Goal: Task Accomplishment & Management: Complete application form

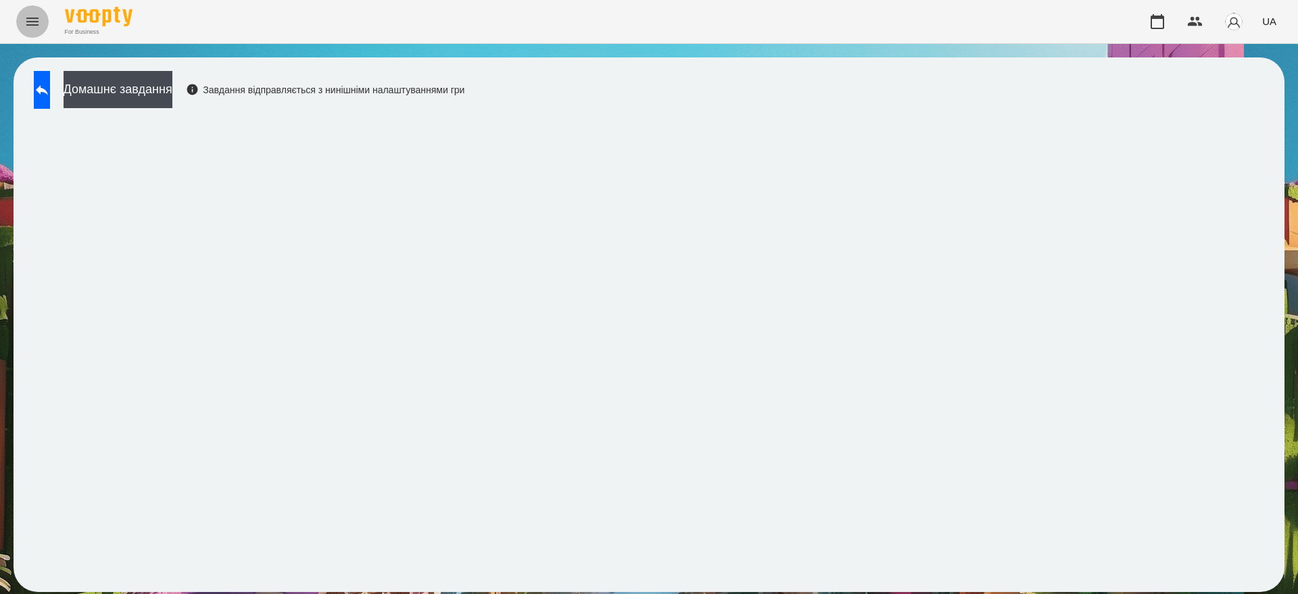
click at [26, 17] on icon "Menu" at bounding box center [32, 22] width 16 height 16
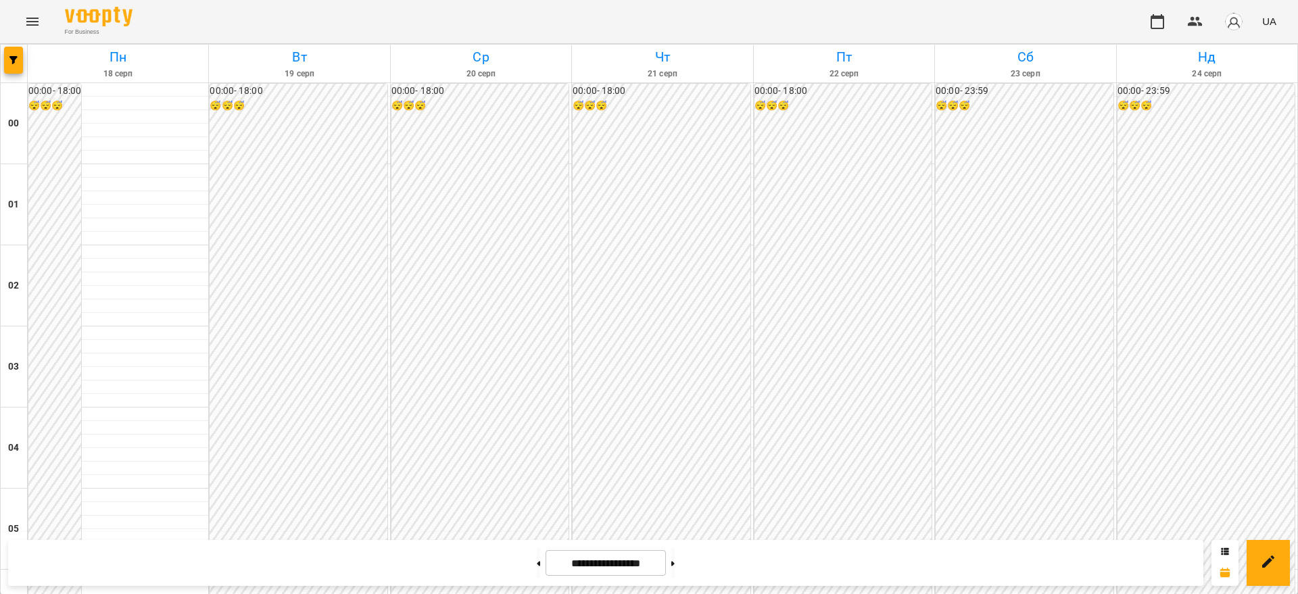
scroll to position [1496, 0]
click at [537, 561] on icon at bounding box center [538, 563] width 3 height 5
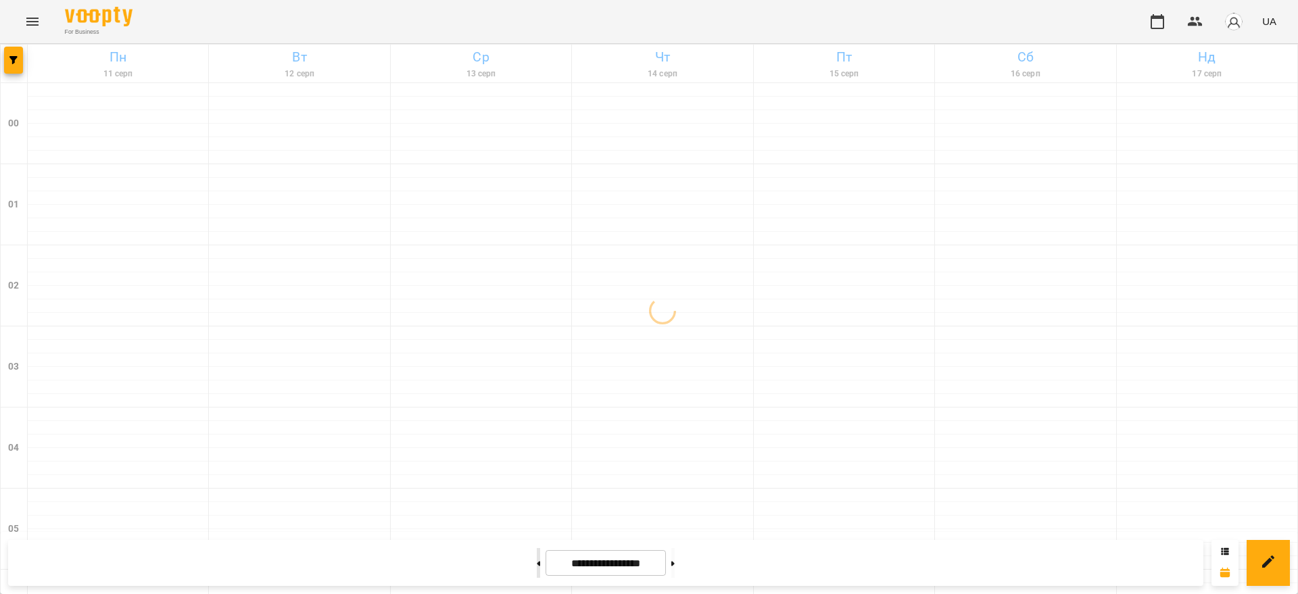
click at [537, 561] on icon at bounding box center [538, 563] width 3 height 5
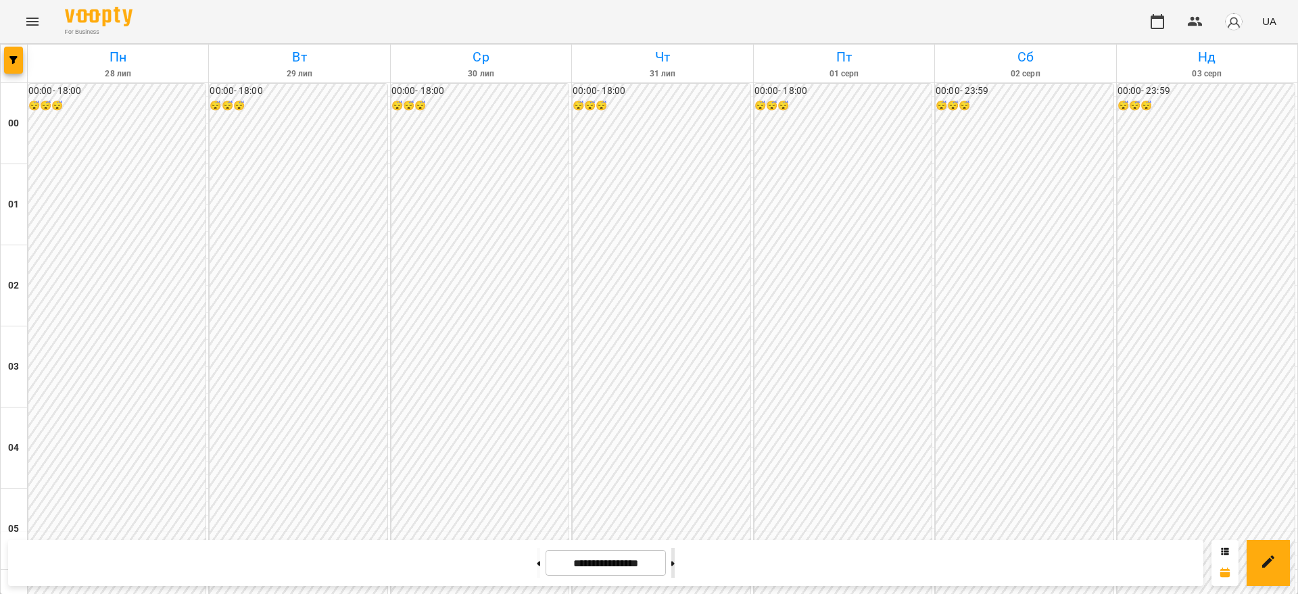
click at [675, 566] on icon at bounding box center [672, 563] width 3 height 5
click at [675, 564] on button at bounding box center [672, 563] width 3 height 30
type input "**********"
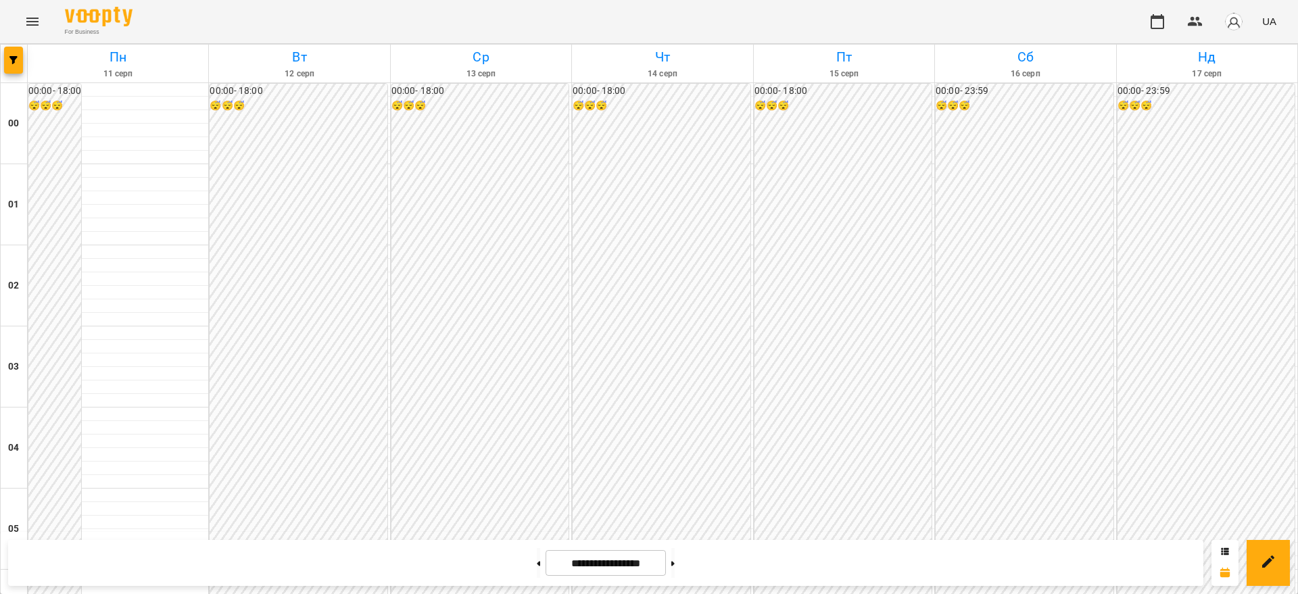
scroll to position [1496, 0]
click at [36, 19] on icon "Menu" at bounding box center [32, 22] width 16 height 16
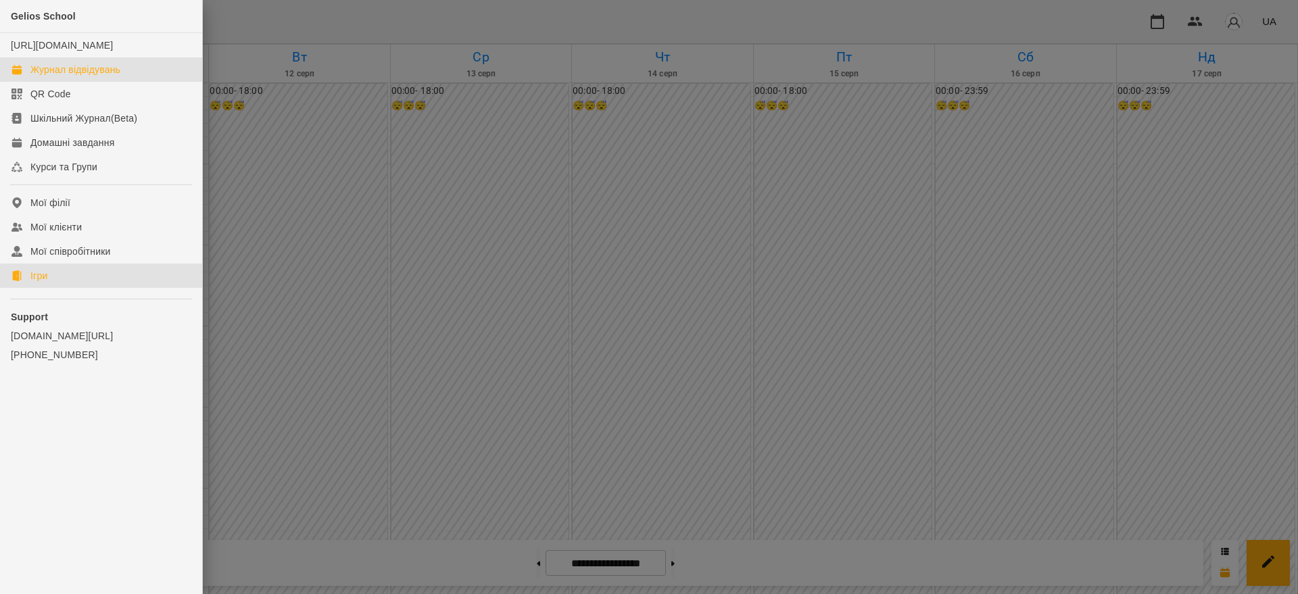
click at [36, 283] on div "Ігри" at bounding box center [38, 276] width 17 height 14
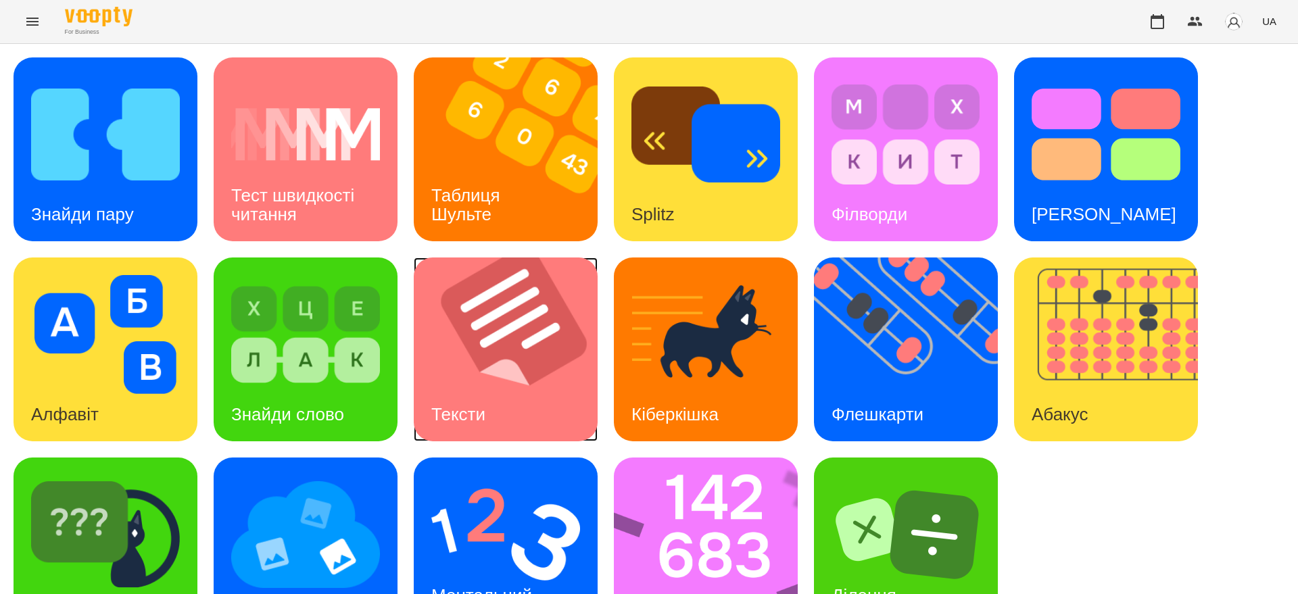
click at [470, 368] on img at bounding box center [514, 350] width 201 height 184
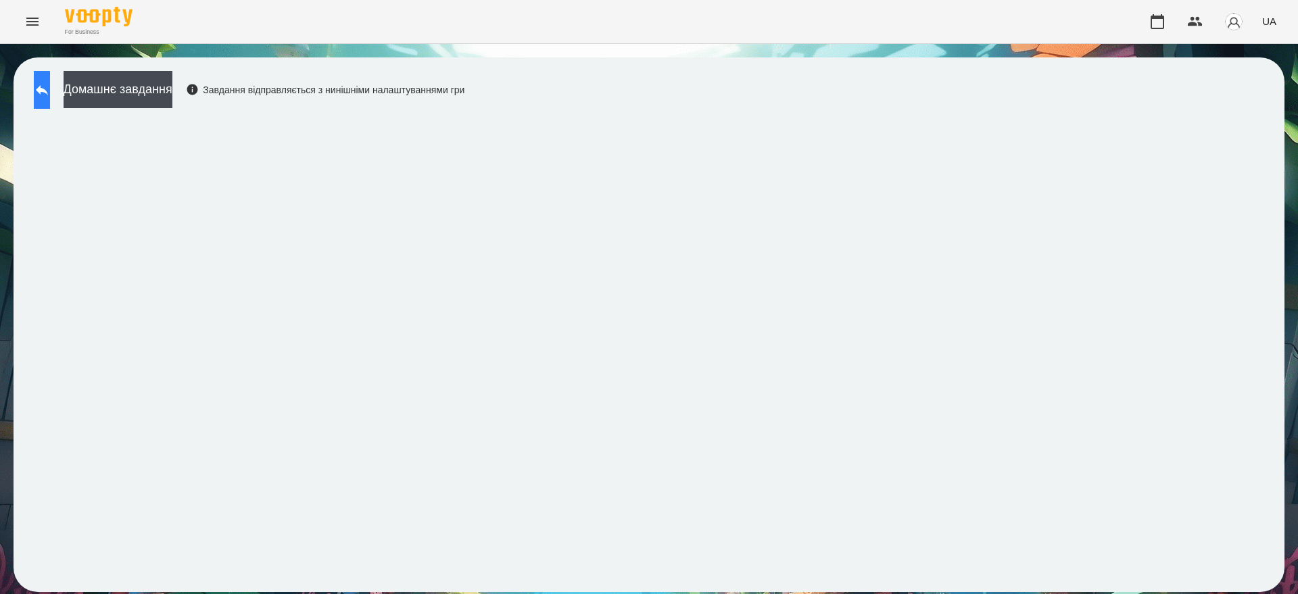
click at [50, 87] on icon at bounding box center [42, 90] width 16 height 16
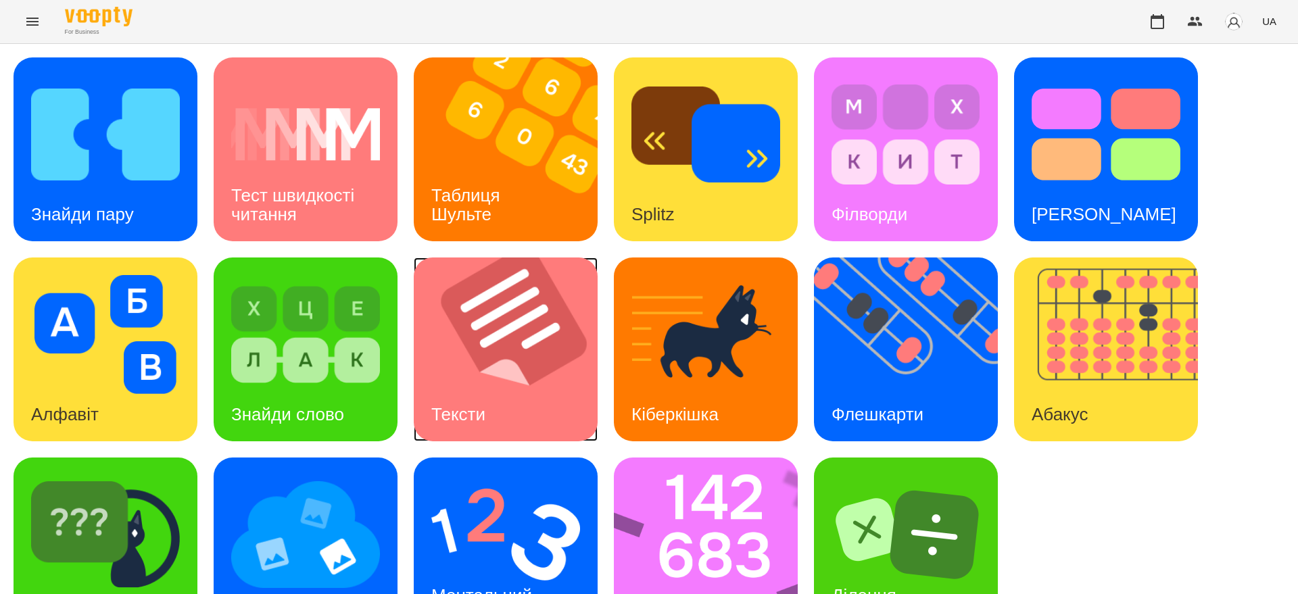
click at [554, 377] on img at bounding box center [514, 350] width 201 height 184
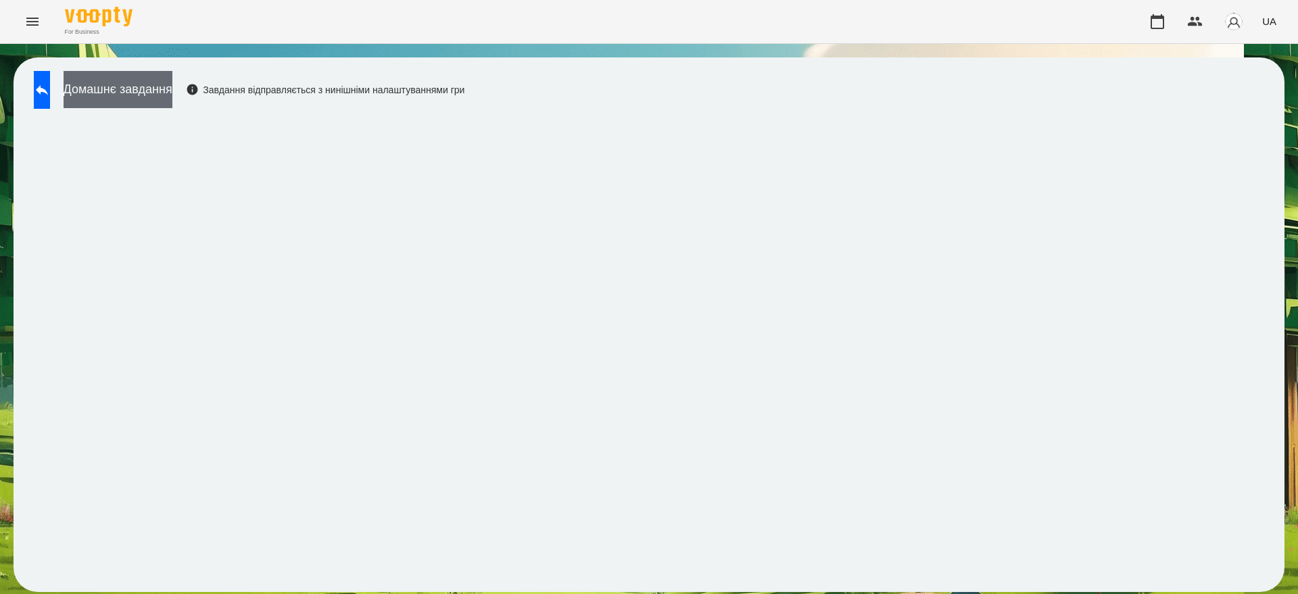
click at [172, 81] on button "Домашнє завдання" at bounding box center [118, 89] width 109 height 37
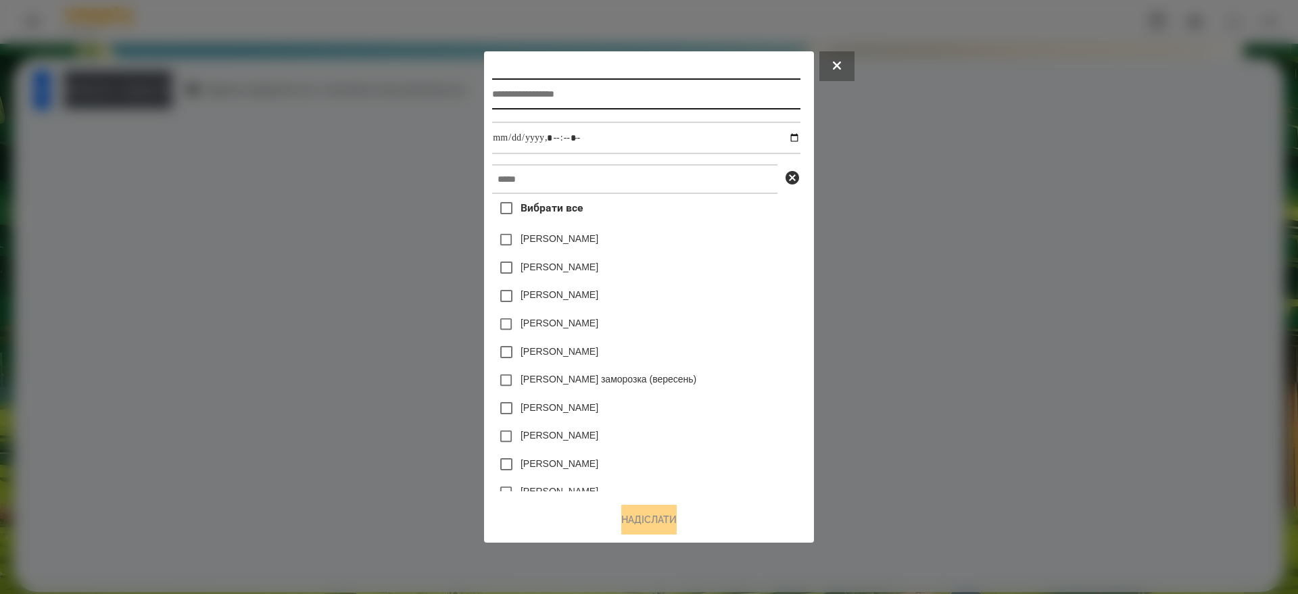
click at [510, 100] on input "text" at bounding box center [646, 93] width 308 height 31
type input "**********"
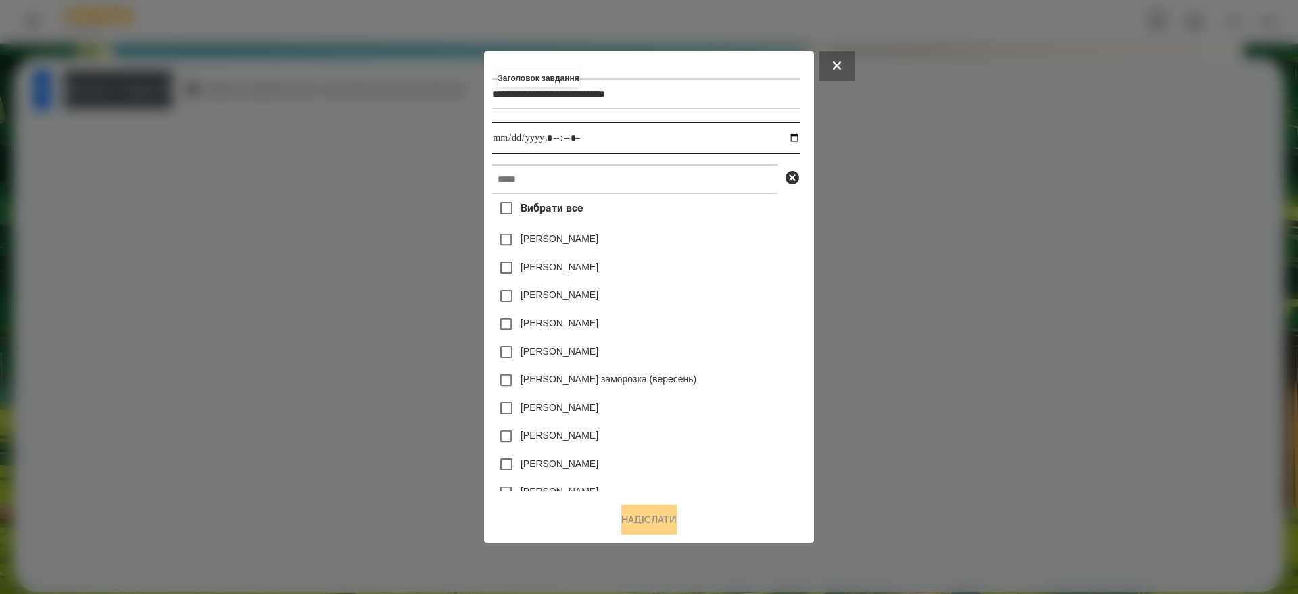
click at [798, 135] on input "datetime-local" at bounding box center [646, 138] width 308 height 32
click at [551, 139] on input "datetime-local" at bounding box center [646, 138] width 308 height 32
type input "**********"
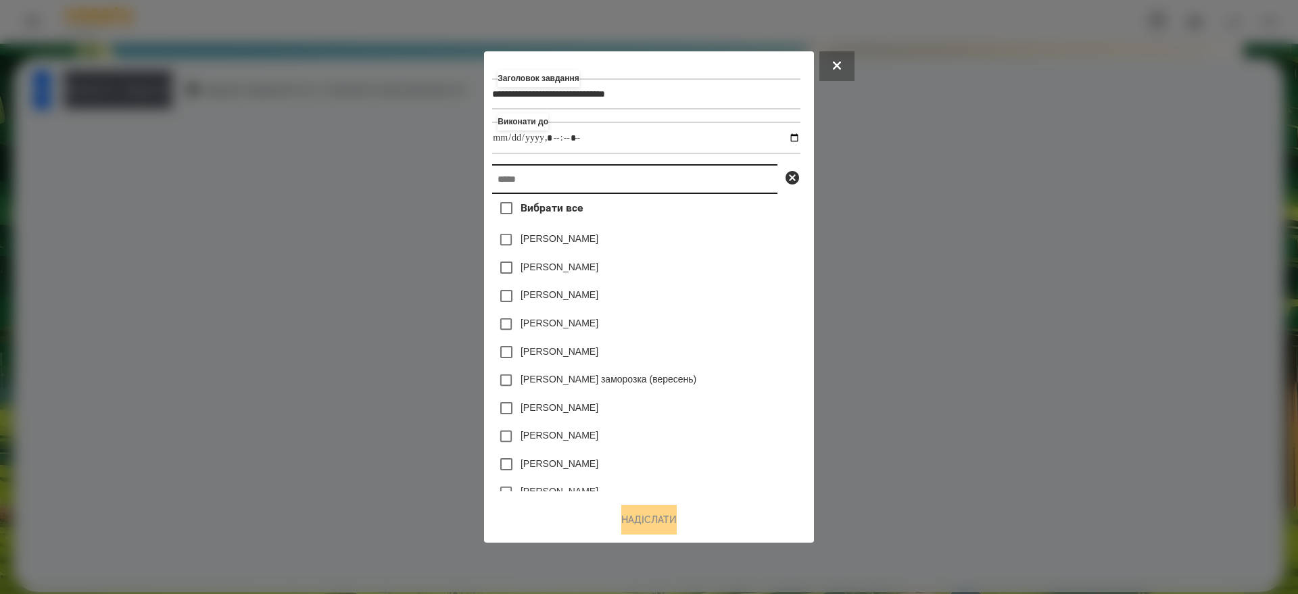
click at [538, 177] on input "text" at bounding box center [634, 179] width 285 height 30
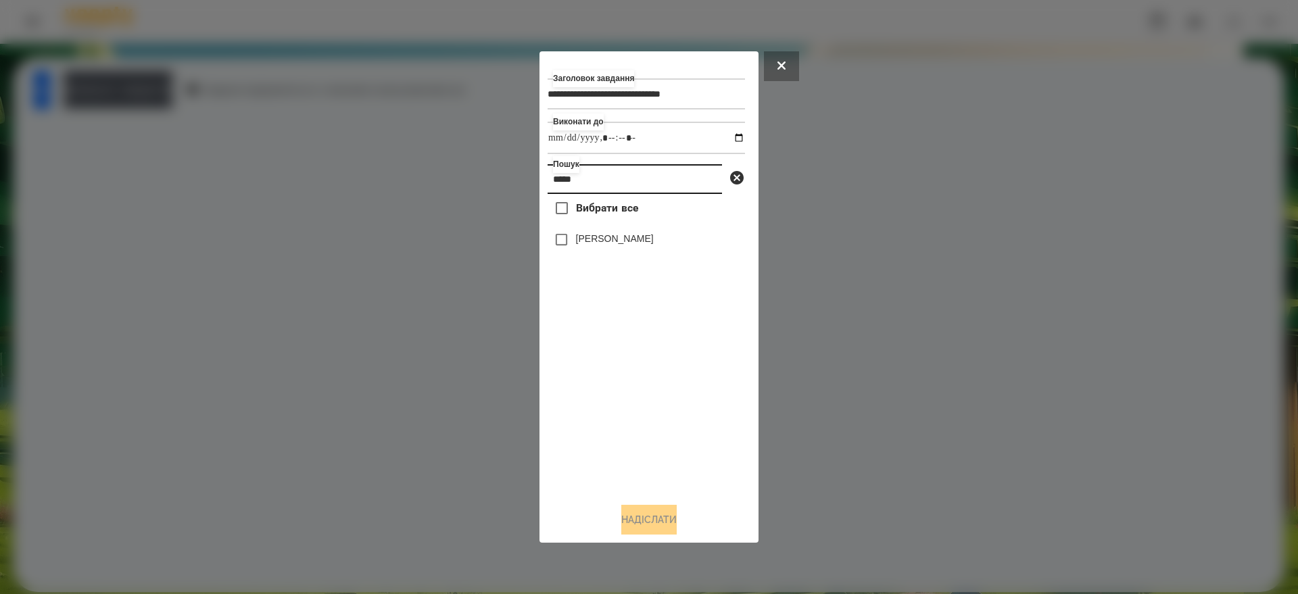
type input "*****"
click at [639, 530] on button "Надіслати" at bounding box center [648, 520] width 55 height 30
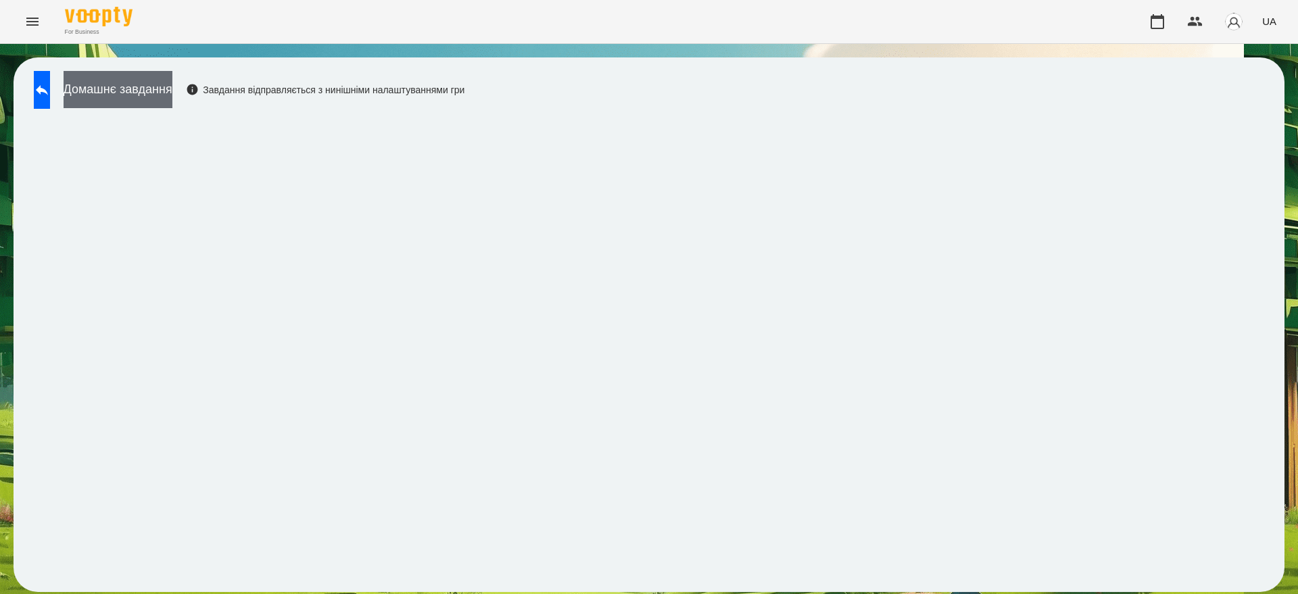
click at [172, 91] on button "Домашнє завдання" at bounding box center [118, 89] width 109 height 37
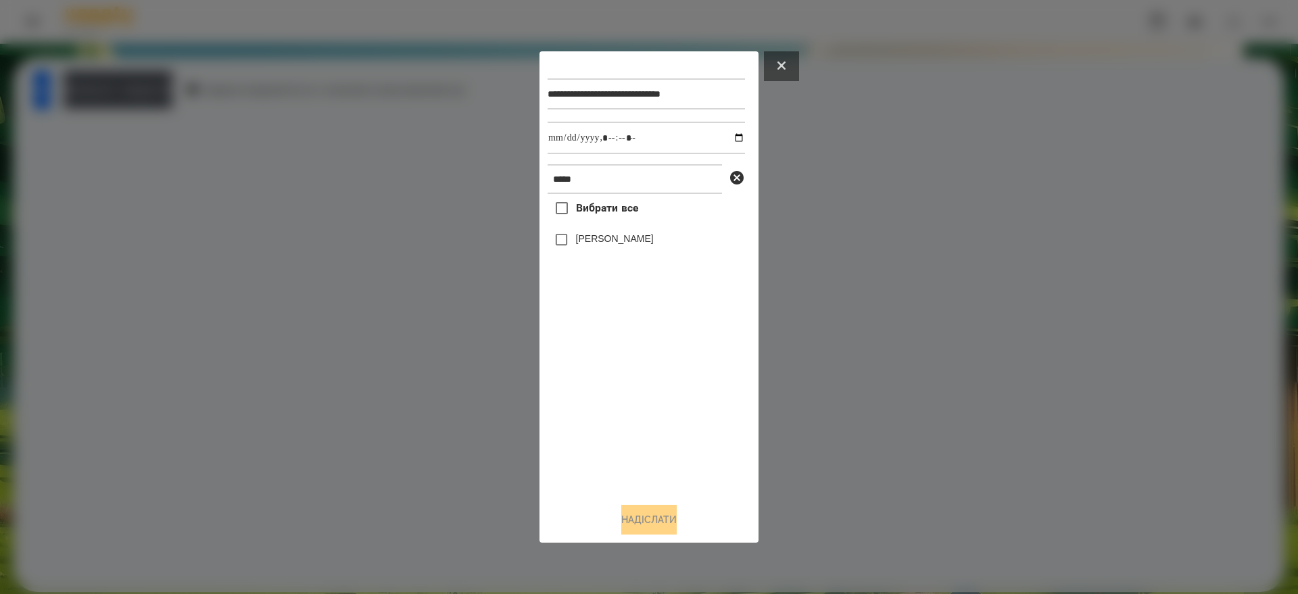
click at [779, 64] on icon at bounding box center [781, 66] width 8 height 8
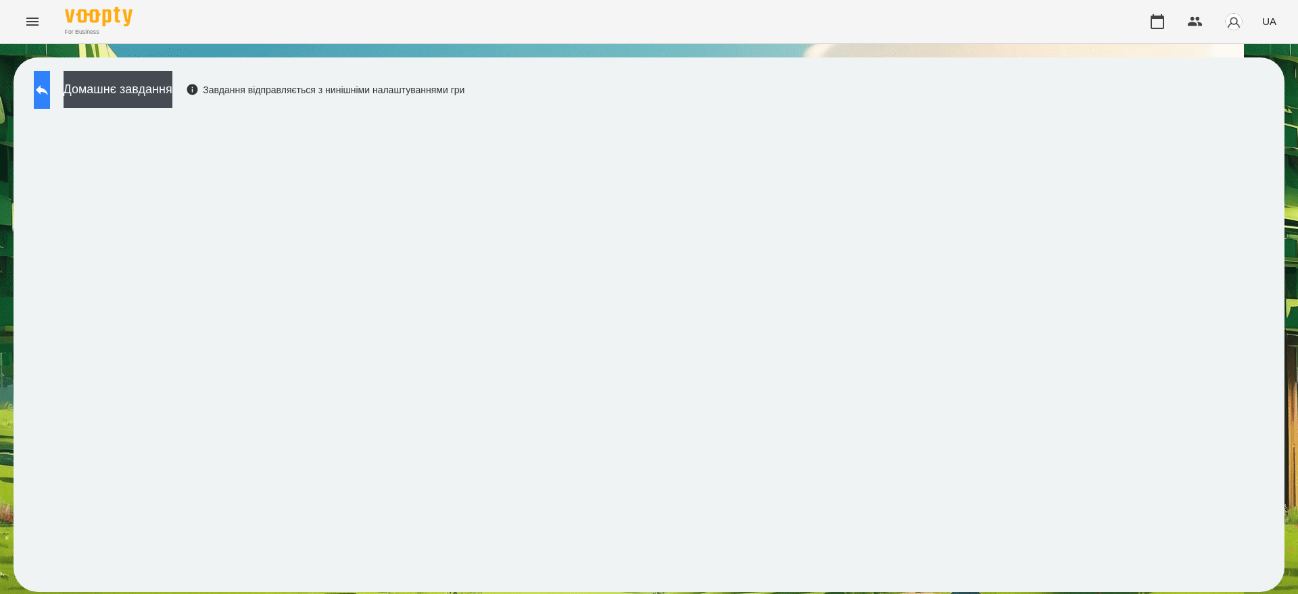
click at [41, 87] on button at bounding box center [42, 90] width 16 height 38
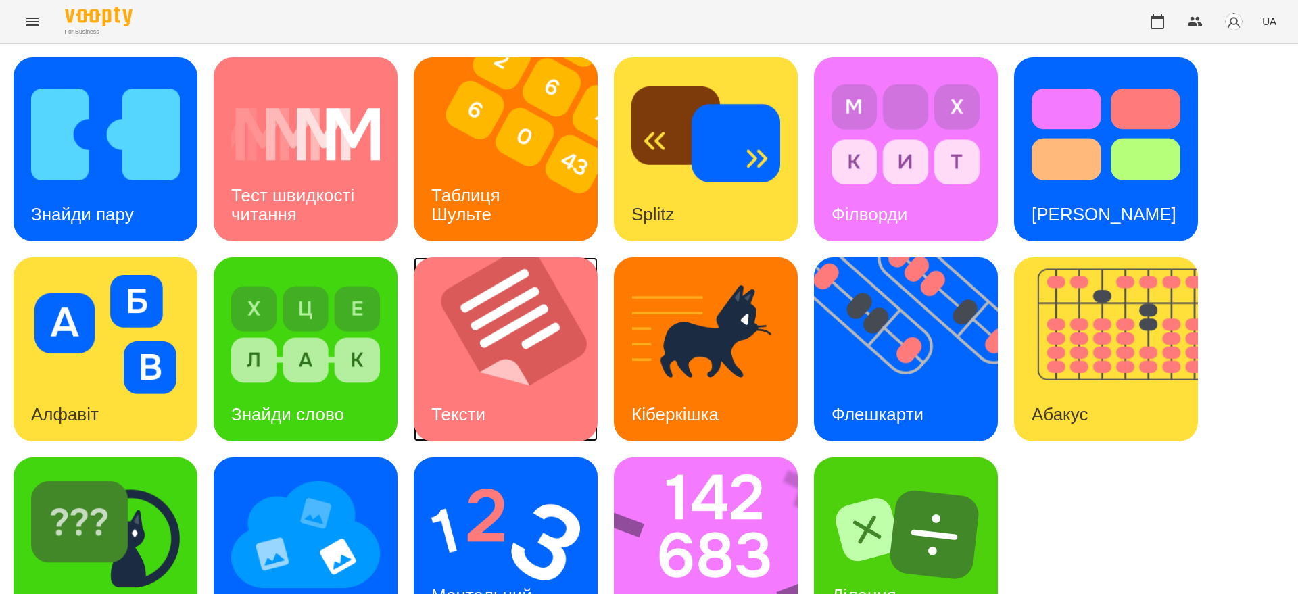
click at [572, 365] on img at bounding box center [514, 350] width 201 height 184
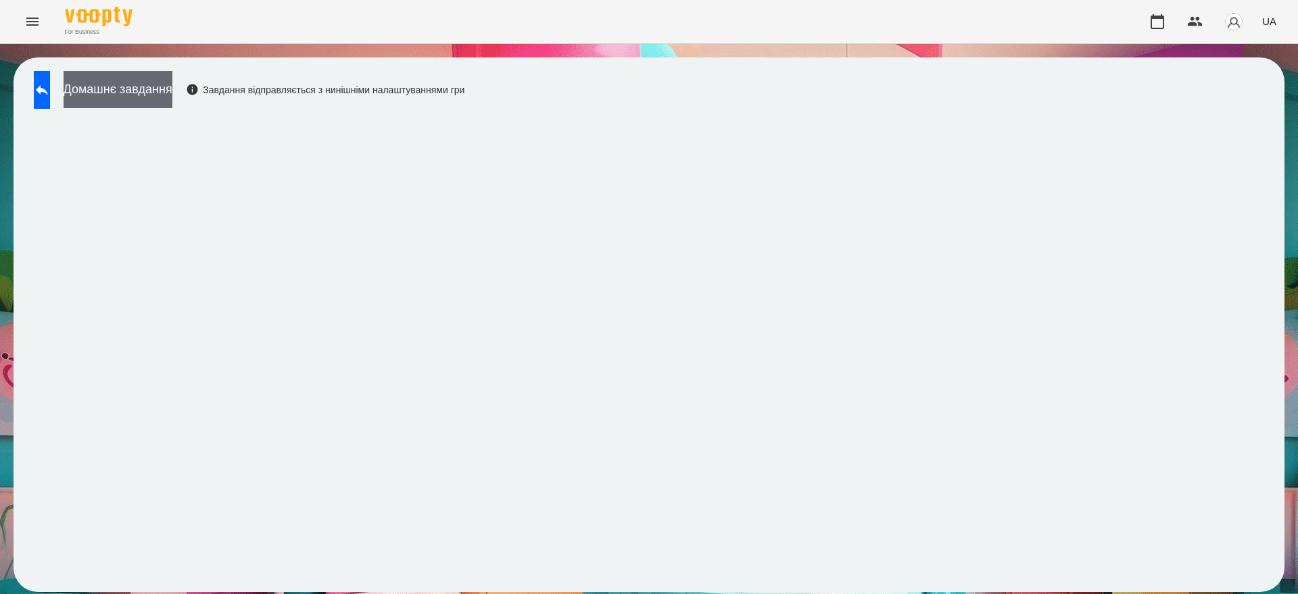
click at [159, 93] on button "Домашнє завдання" at bounding box center [118, 89] width 109 height 37
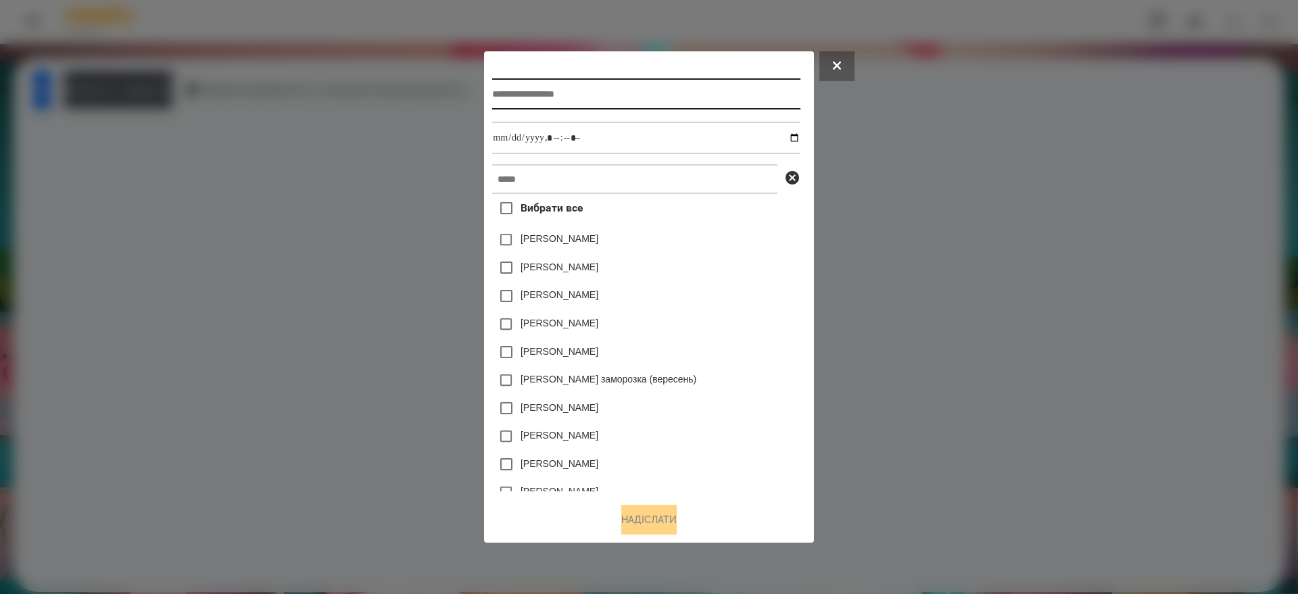
click at [506, 87] on input "text" at bounding box center [646, 93] width 308 height 31
type input "**********"
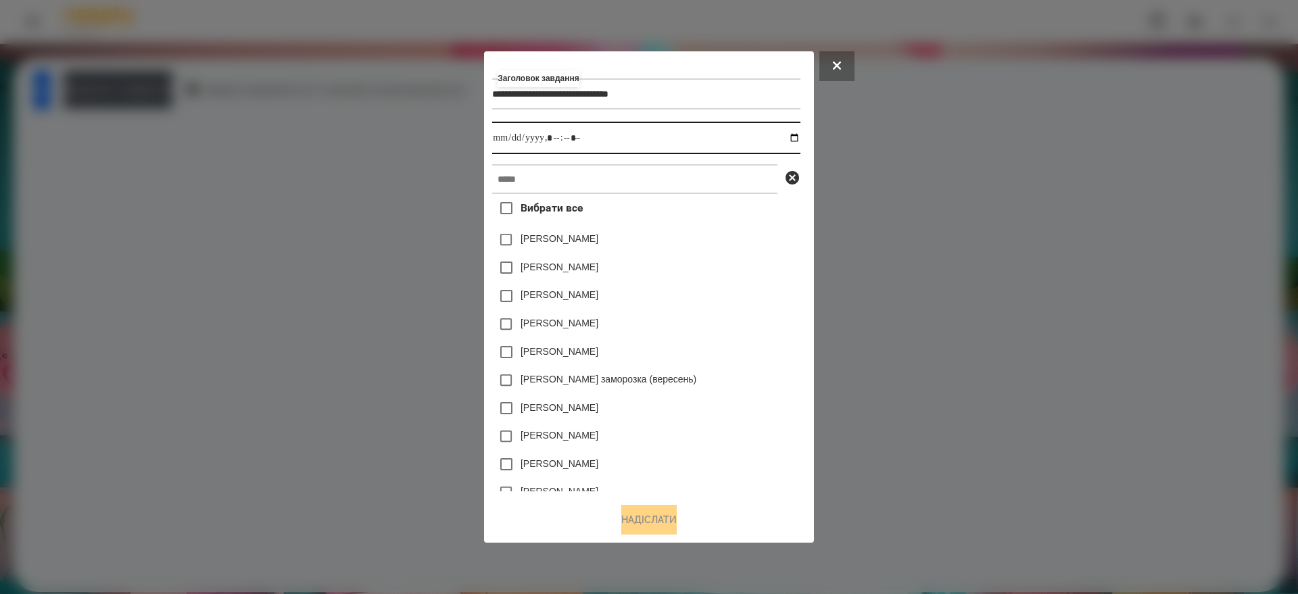
click at [798, 132] on input "datetime-local" at bounding box center [646, 138] width 308 height 32
click at [556, 137] on input "datetime-local" at bounding box center [646, 138] width 308 height 32
type input "**********"
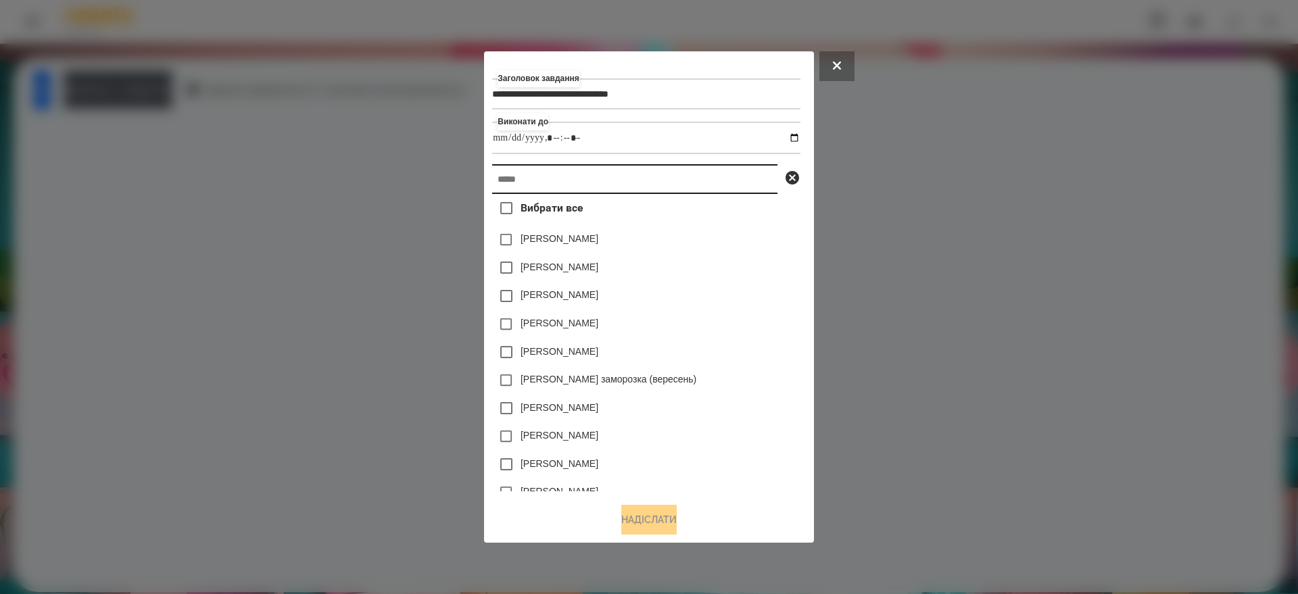
click at [532, 179] on input "text" at bounding box center [634, 179] width 285 height 30
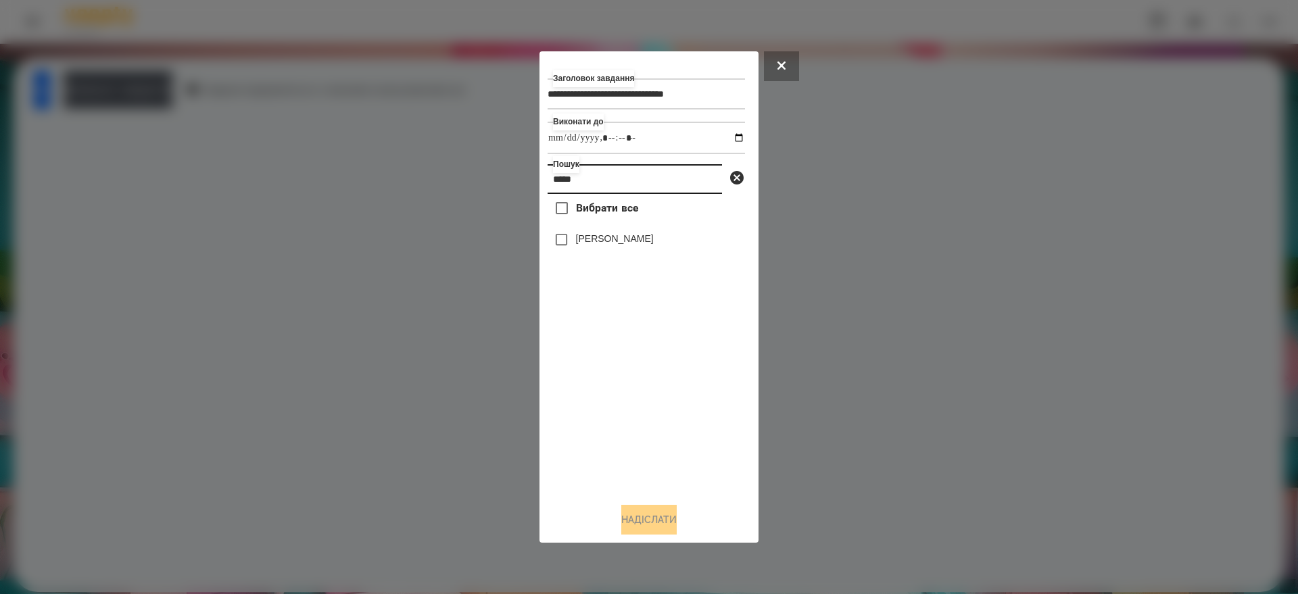
type input "*****"
click at [662, 520] on button "Надіслати" at bounding box center [648, 520] width 55 height 30
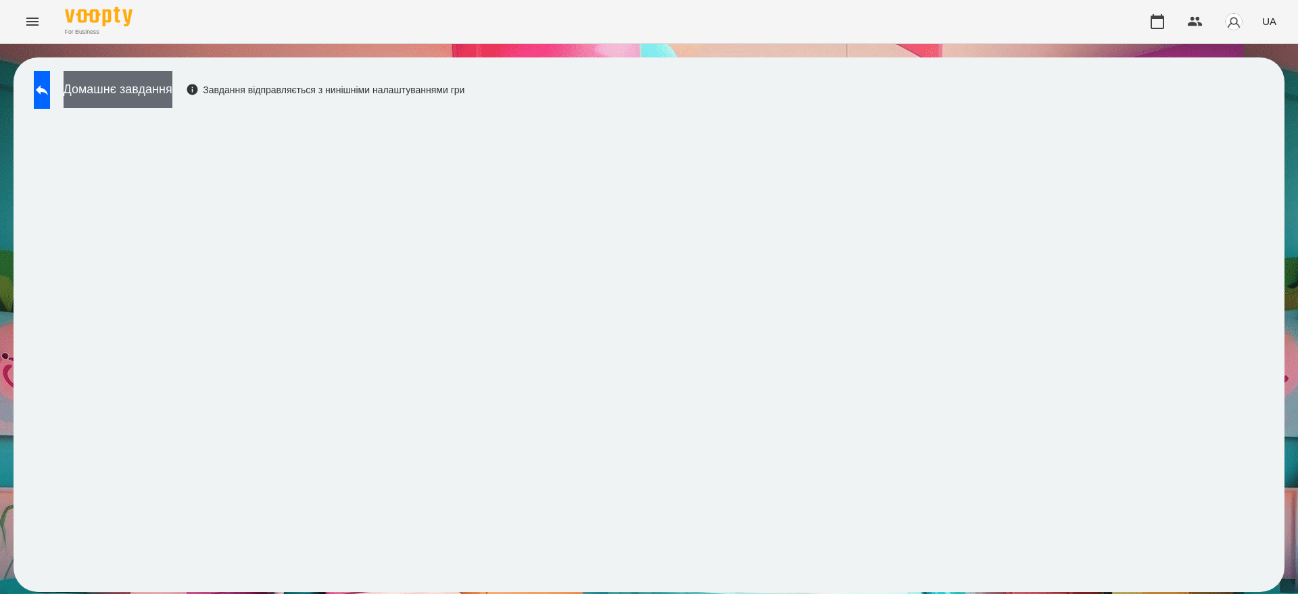
click at [162, 91] on button "Домашнє завдання" at bounding box center [118, 89] width 109 height 37
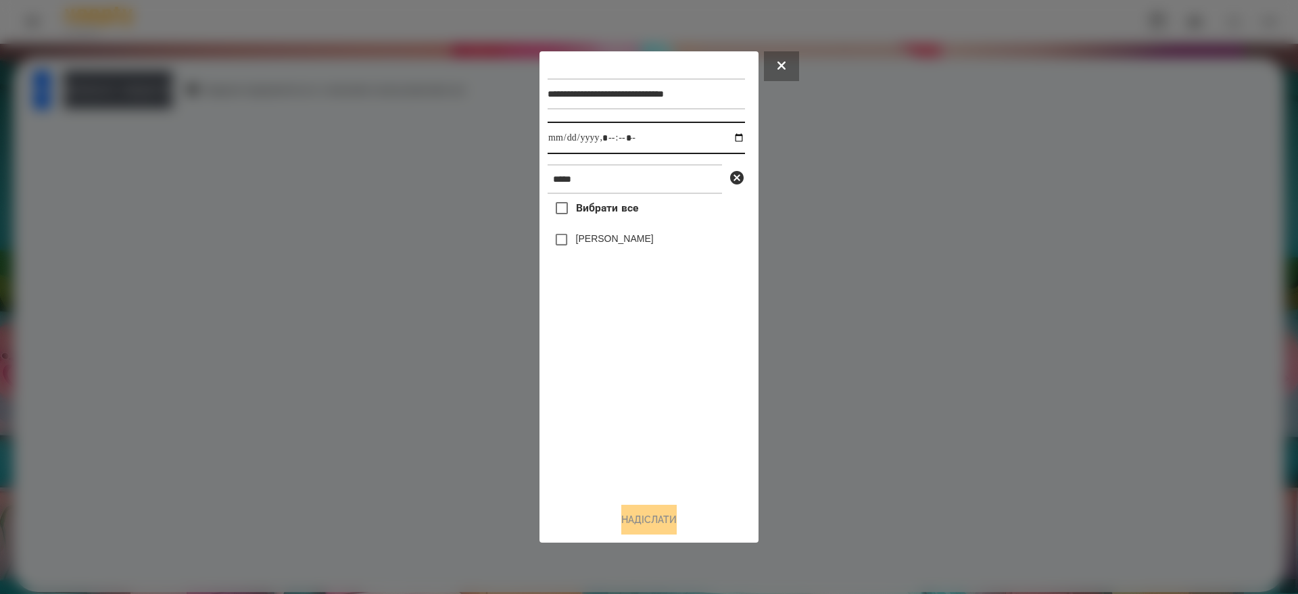
click at [730, 137] on input "datetime-local" at bounding box center [645, 138] width 197 height 32
type input "**********"
click at [652, 409] on div "Вибрати все Ілона Козир" at bounding box center [645, 342] width 197 height 297
click at [661, 513] on button "Надіслати" at bounding box center [648, 520] width 55 height 30
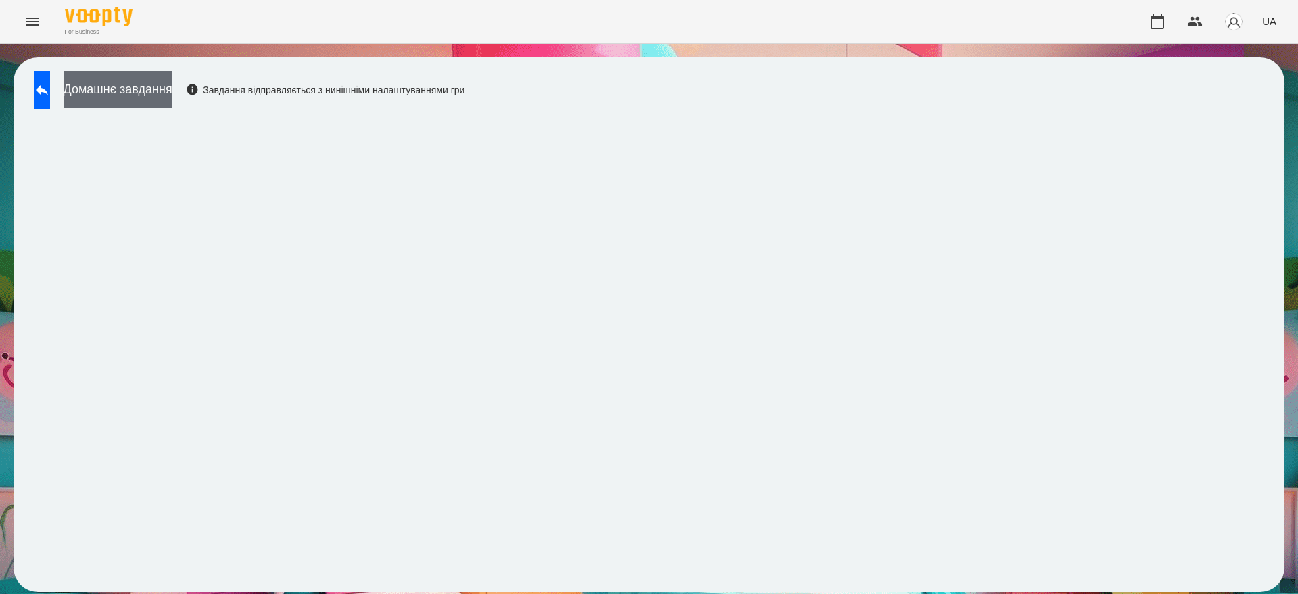
click at [172, 83] on button "Домашнє завдання" at bounding box center [118, 89] width 109 height 37
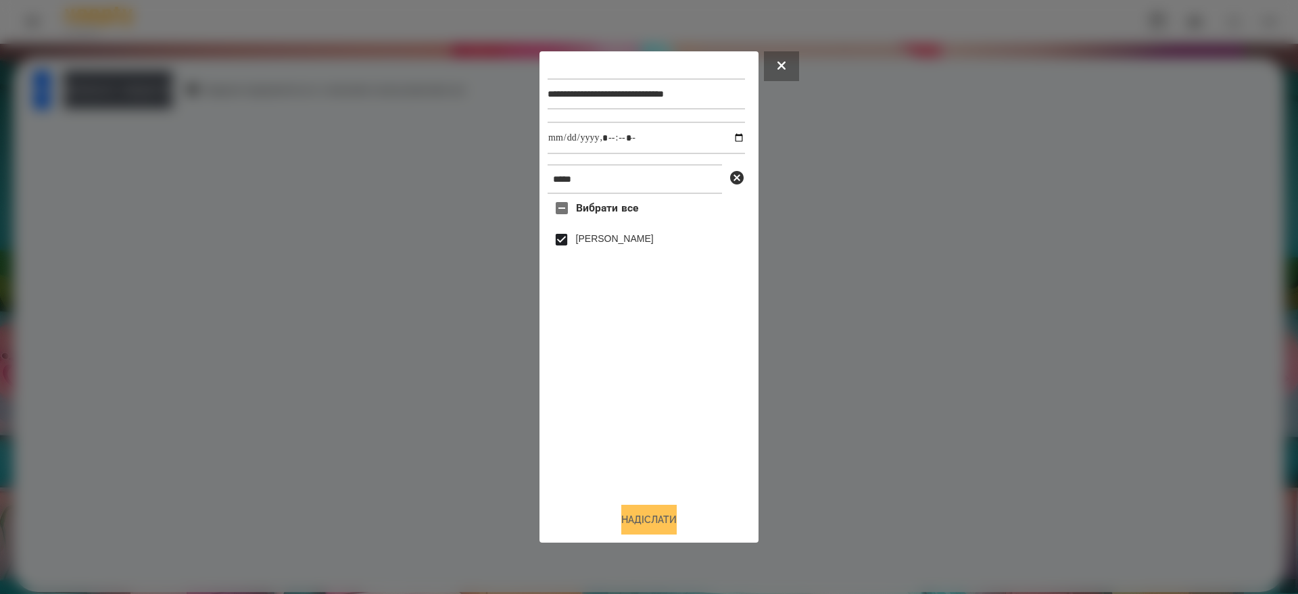
click at [640, 516] on button "Надіслати" at bounding box center [648, 520] width 55 height 30
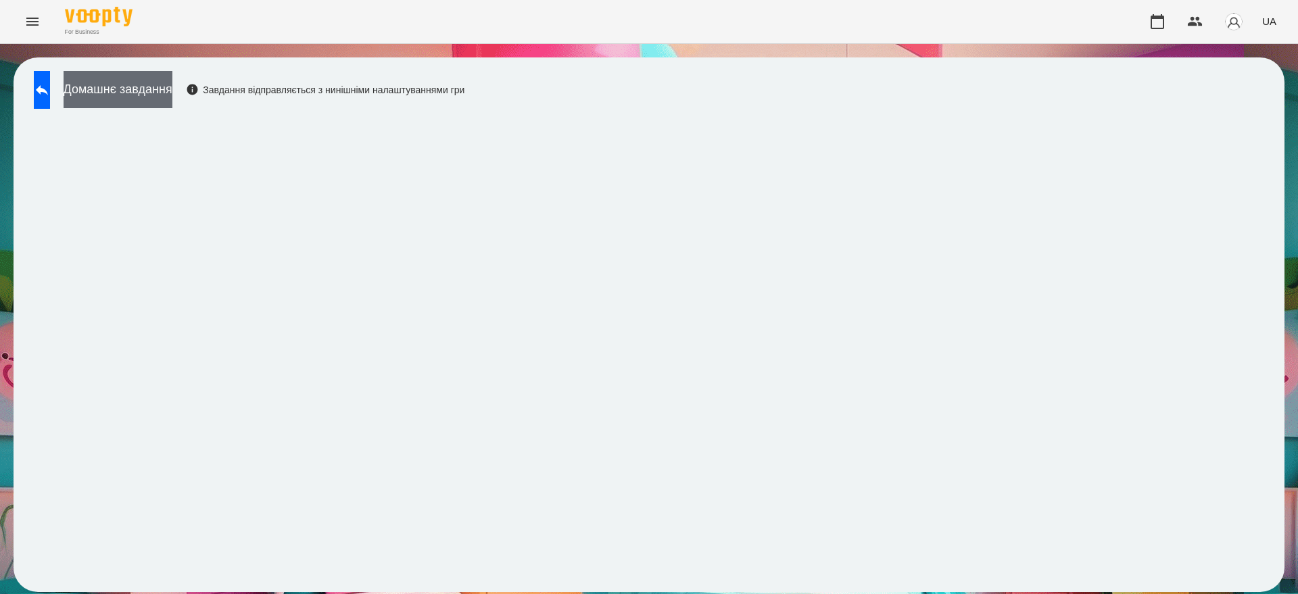
click at [122, 80] on button "Домашнє завдання" at bounding box center [118, 89] width 109 height 37
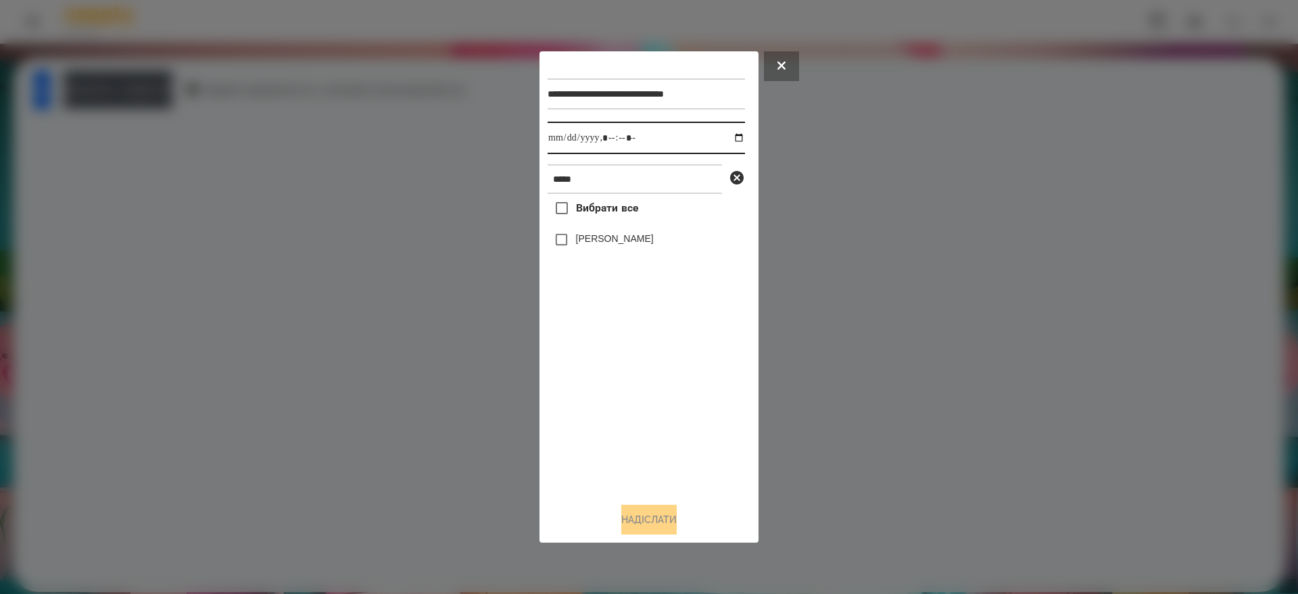
click at [726, 131] on input "datetime-local" at bounding box center [645, 138] width 197 height 32
type input "**********"
click at [654, 415] on div "Вибрати все Ілона Козир" at bounding box center [645, 342] width 197 height 297
click at [676, 518] on button "Надіслати" at bounding box center [648, 520] width 55 height 30
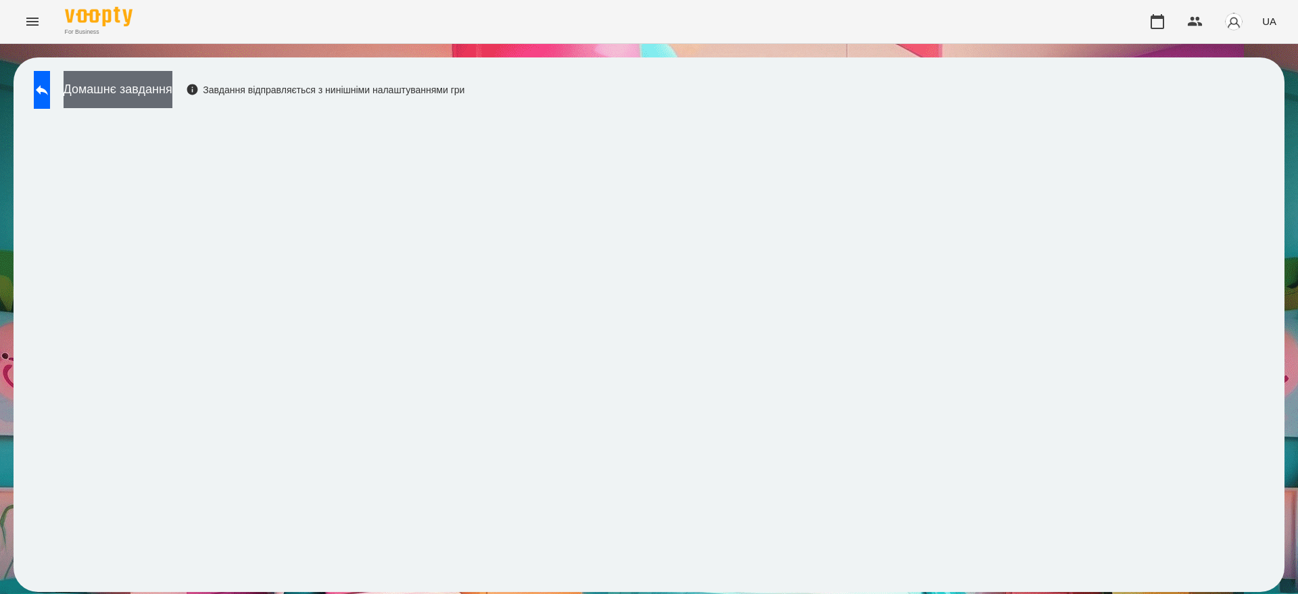
click at [172, 97] on button "Домашнє завдання" at bounding box center [118, 89] width 109 height 37
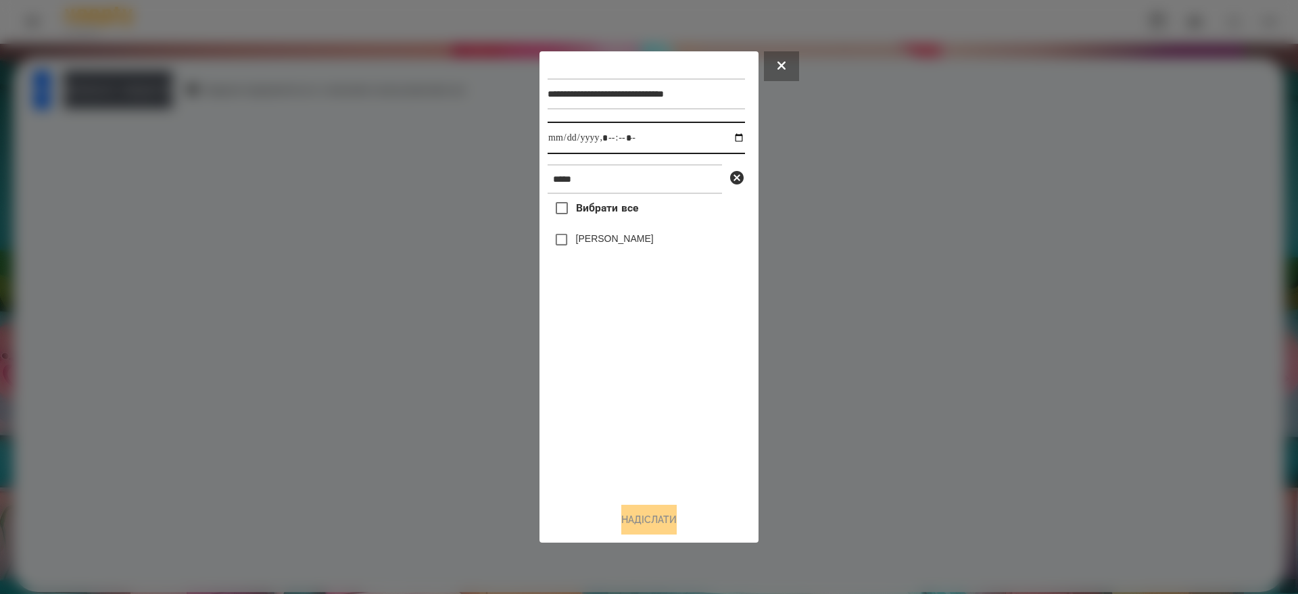
click at [729, 141] on input "datetime-local" at bounding box center [645, 138] width 197 height 32
click at [643, 401] on div "Вибрати все Ілона Козир" at bounding box center [645, 342] width 197 height 297
click at [660, 520] on button "Надіслати" at bounding box center [648, 520] width 55 height 30
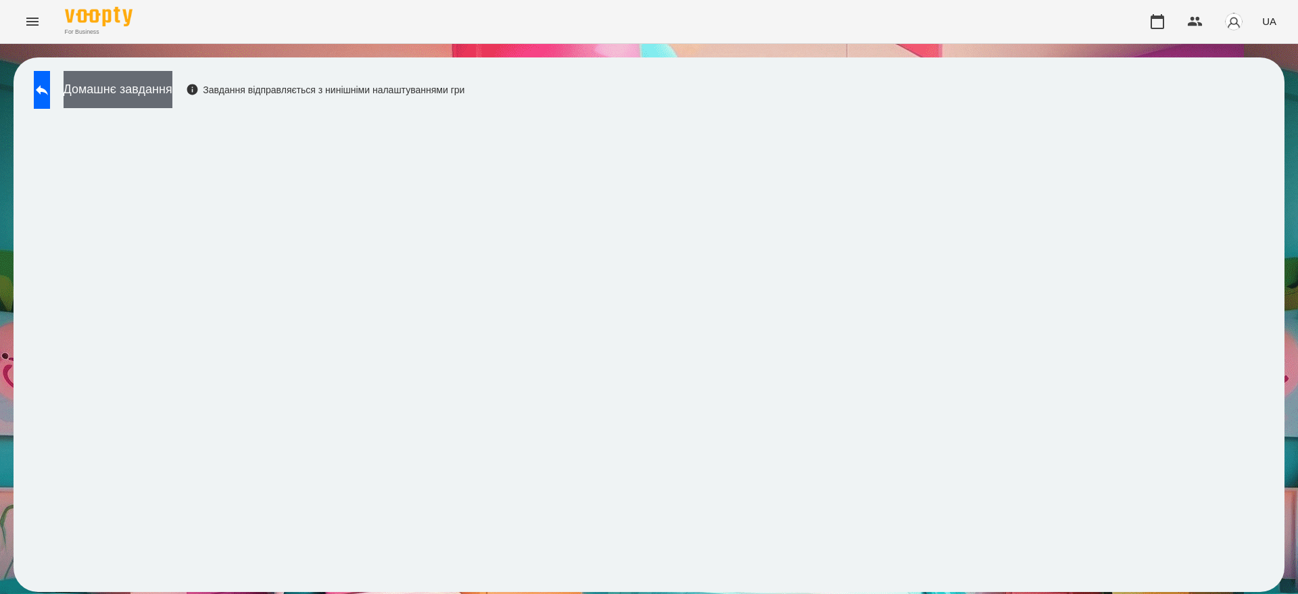
click at [172, 84] on button "Домашнє завдання" at bounding box center [118, 89] width 109 height 37
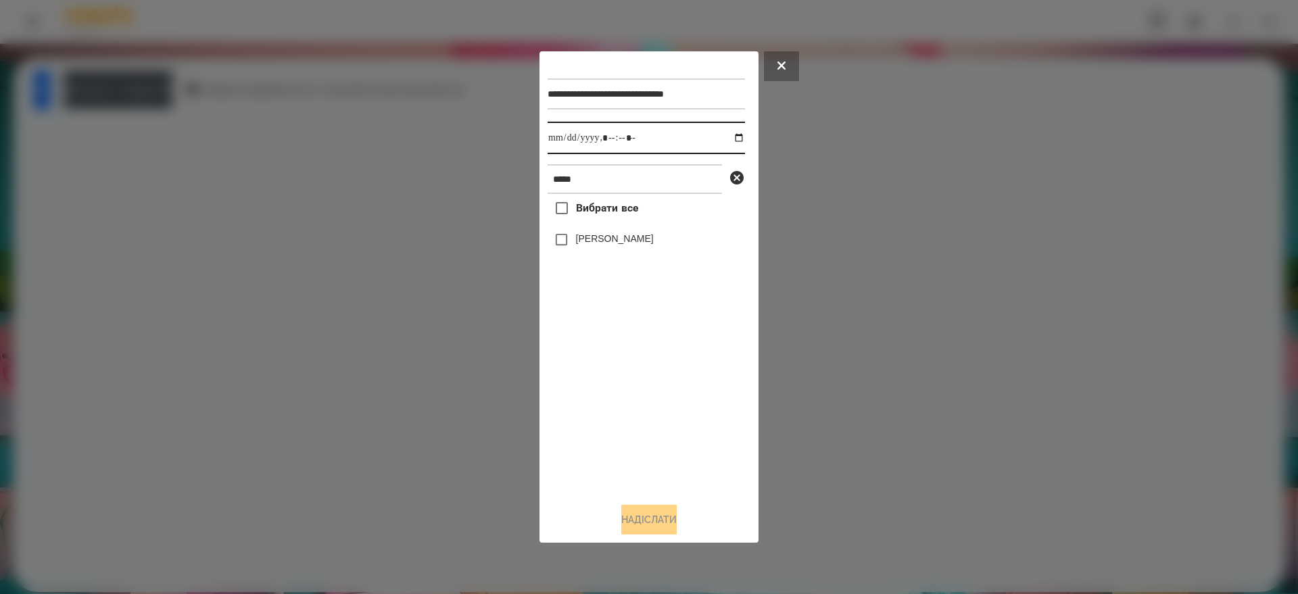
click at [727, 137] on input "datetime-local" at bounding box center [645, 138] width 197 height 32
type input "**********"
click at [675, 377] on div "Вибрати все Ілона Козир" at bounding box center [645, 342] width 197 height 297
click at [675, 519] on button "Надіслати" at bounding box center [648, 520] width 55 height 30
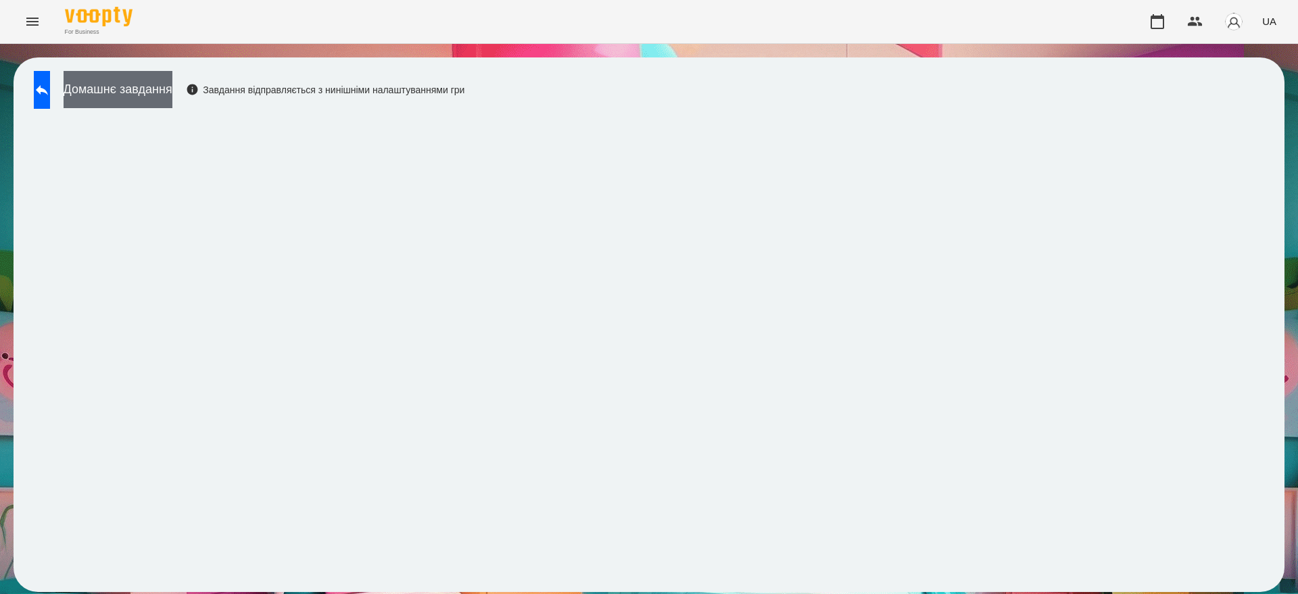
click at [142, 84] on button "Домашнє завдання" at bounding box center [118, 89] width 109 height 37
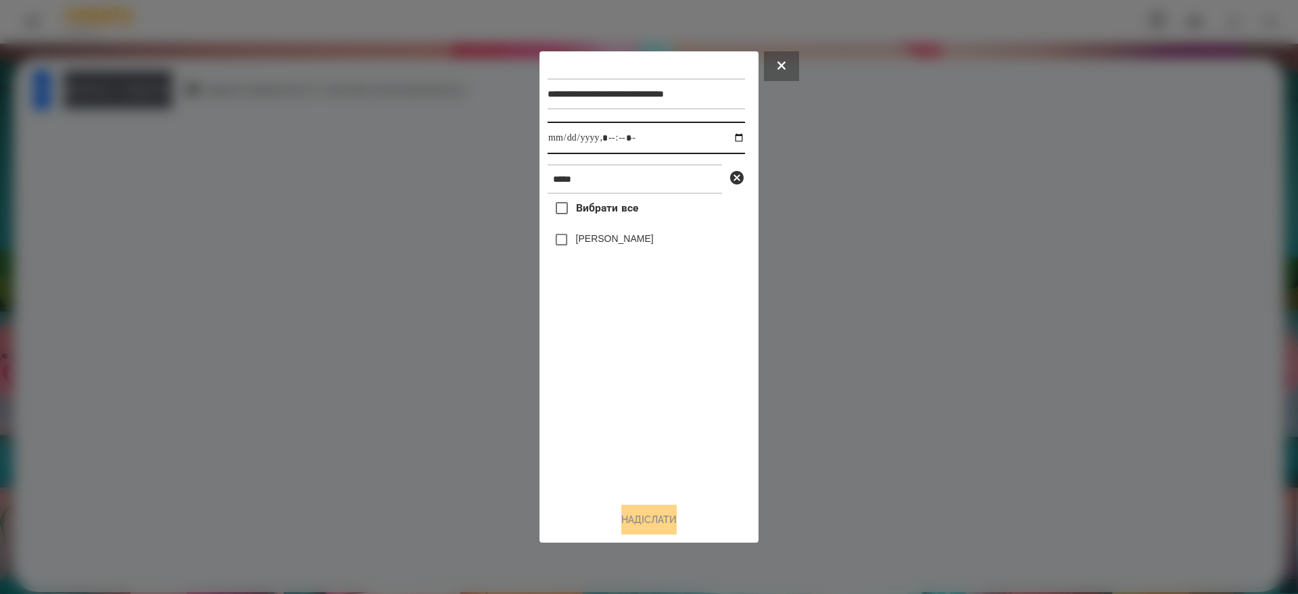
click at [729, 135] on input "datetime-local" at bounding box center [645, 138] width 197 height 32
drag, startPoint x: 645, startPoint y: 421, endPoint x: 645, endPoint y: 414, distance: 7.4
click at [645, 421] on div "Вибрати все Ілона Козир" at bounding box center [645, 342] width 197 height 297
click at [643, 526] on button "Надіслати" at bounding box center [648, 520] width 55 height 30
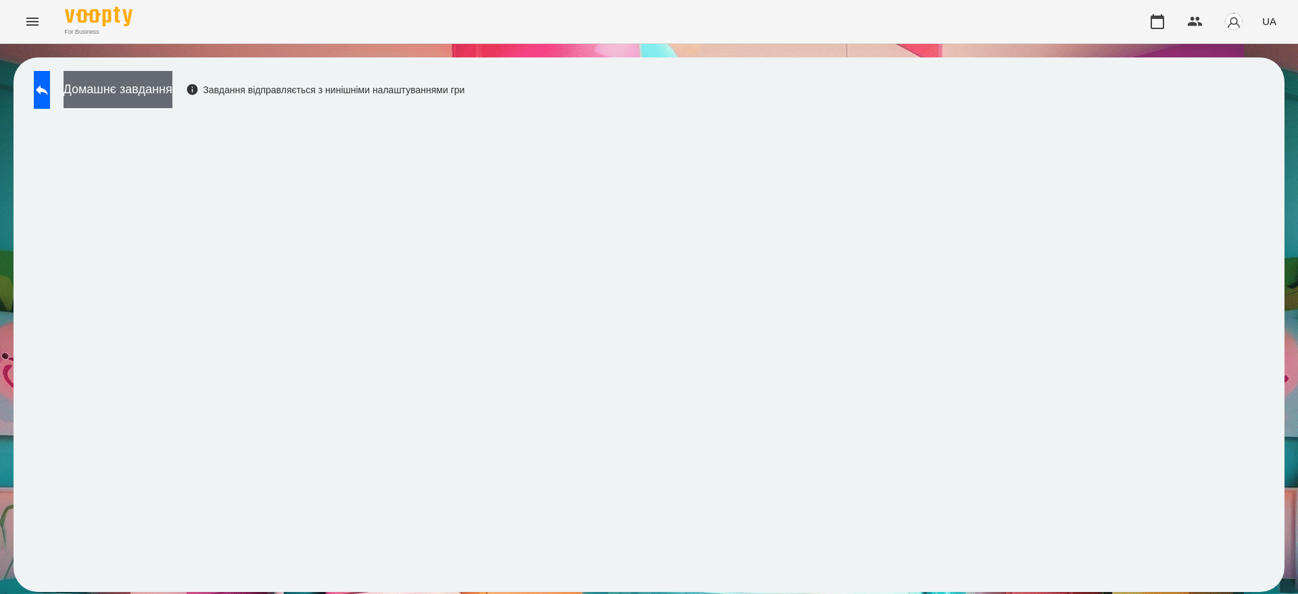
click at [162, 84] on button "Домашнє завдання" at bounding box center [118, 89] width 109 height 37
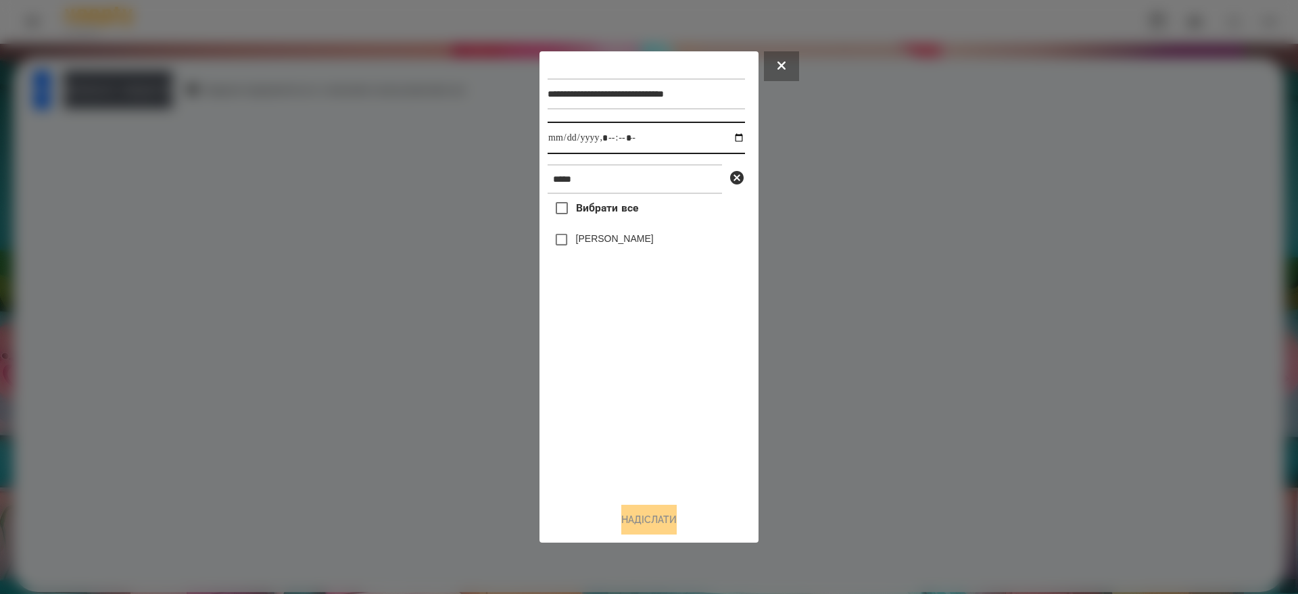
click at [729, 136] on input "datetime-local" at bounding box center [645, 138] width 197 height 32
click at [666, 395] on div "Вибрати все Ілона Козир" at bounding box center [645, 342] width 197 height 297
click at [641, 518] on button "Надіслати" at bounding box center [648, 520] width 55 height 30
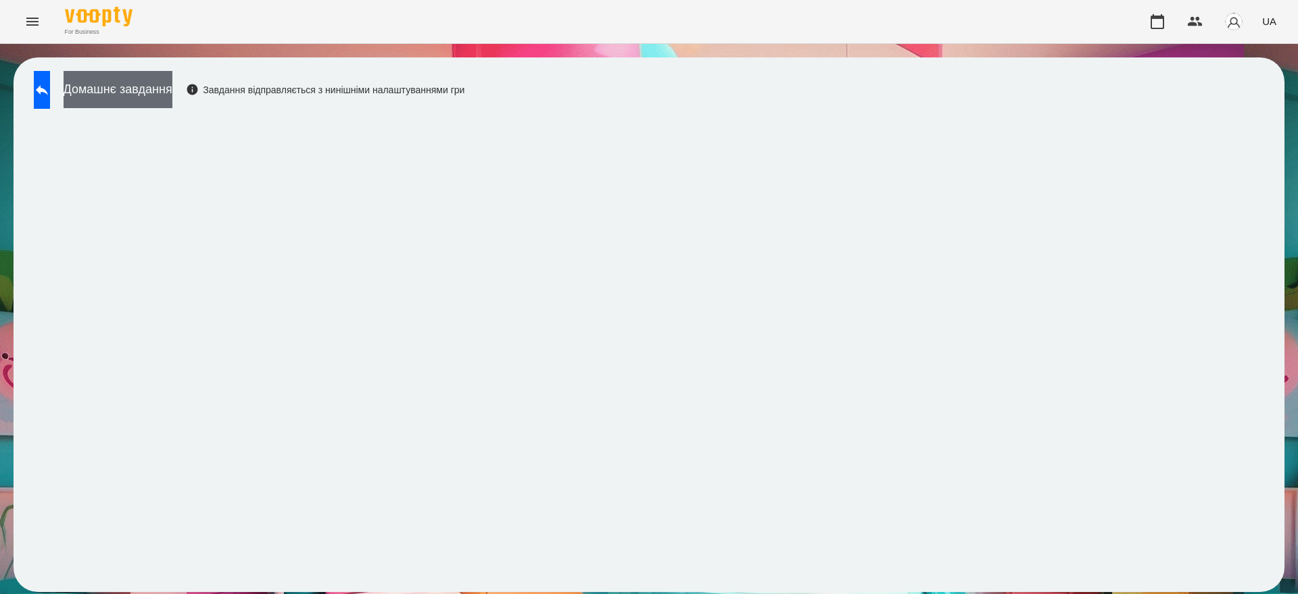
click at [172, 78] on button "Домашнє завдання" at bounding box center [118, 89] width 109 height 37
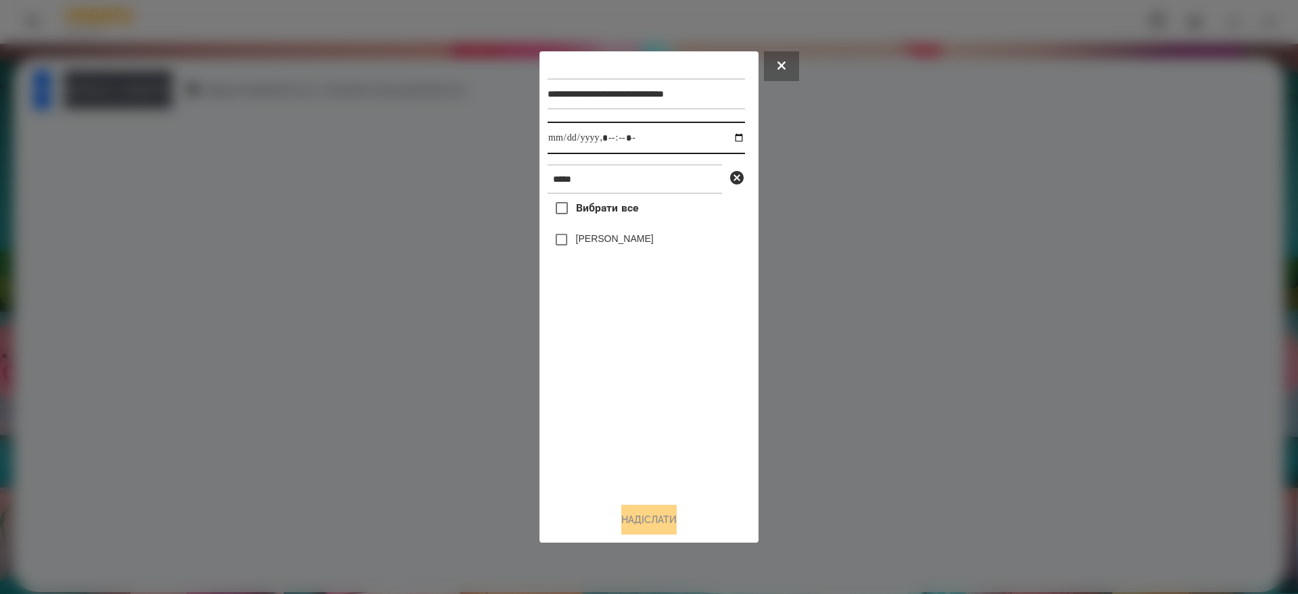
click at [727, 132] on input "datetime-local" at bounding box center [645, 138] width 197 height 32
type input "**********"
click at [673, 450] on div "Вибрати все Ілона Козир" at bounding box center [645, 342] width 197 height 297
click at [635, 516] on button "Надіслати" at bounding box center [648, 520] width 55 height 30
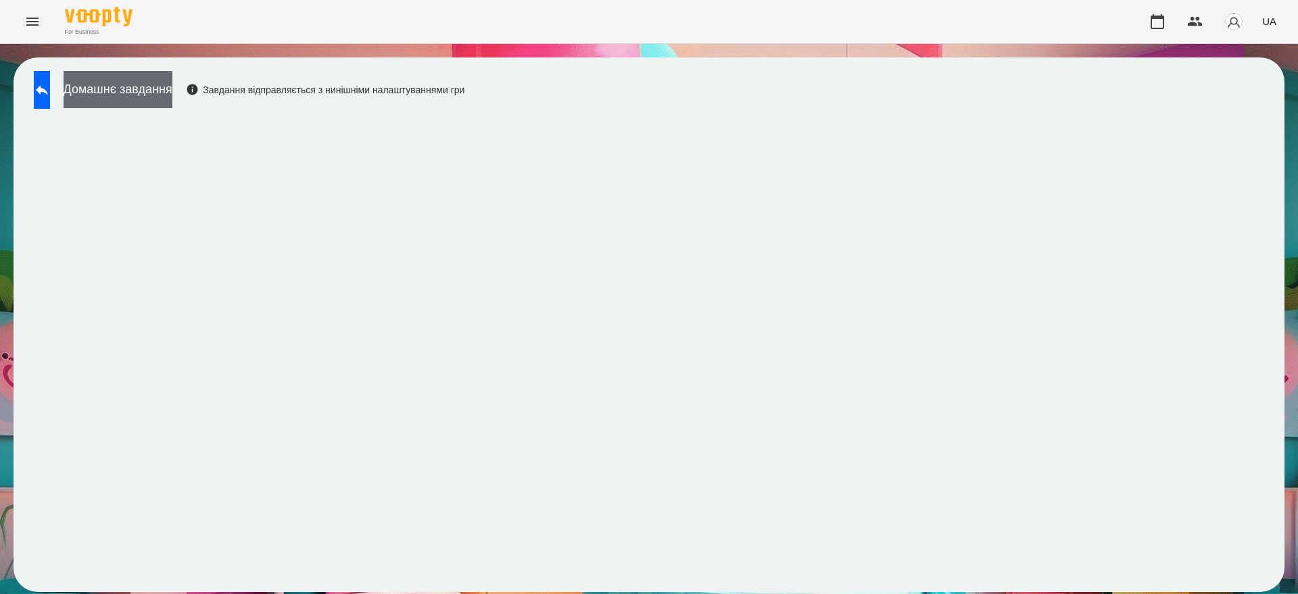
click at [172, 84] on button "Домашнє завдання" at bounding box center [118, 89] width 109 height 37
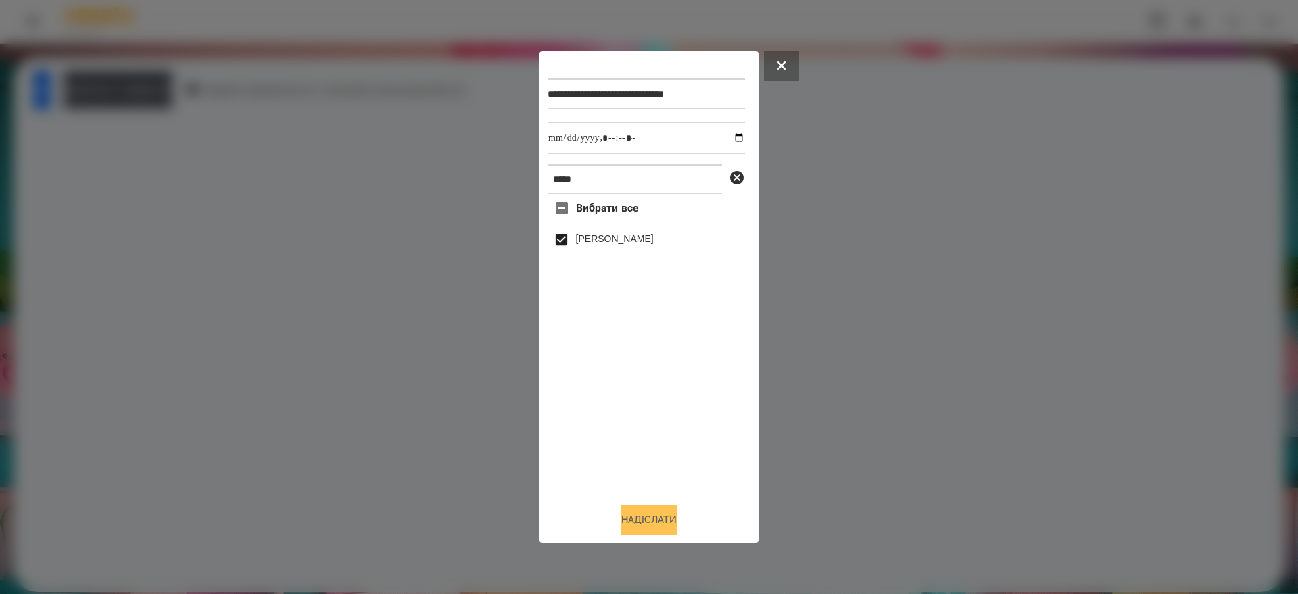
click at [642, 522] on button "Надіслати" at bounding box center [648, 520] width 55 height 30
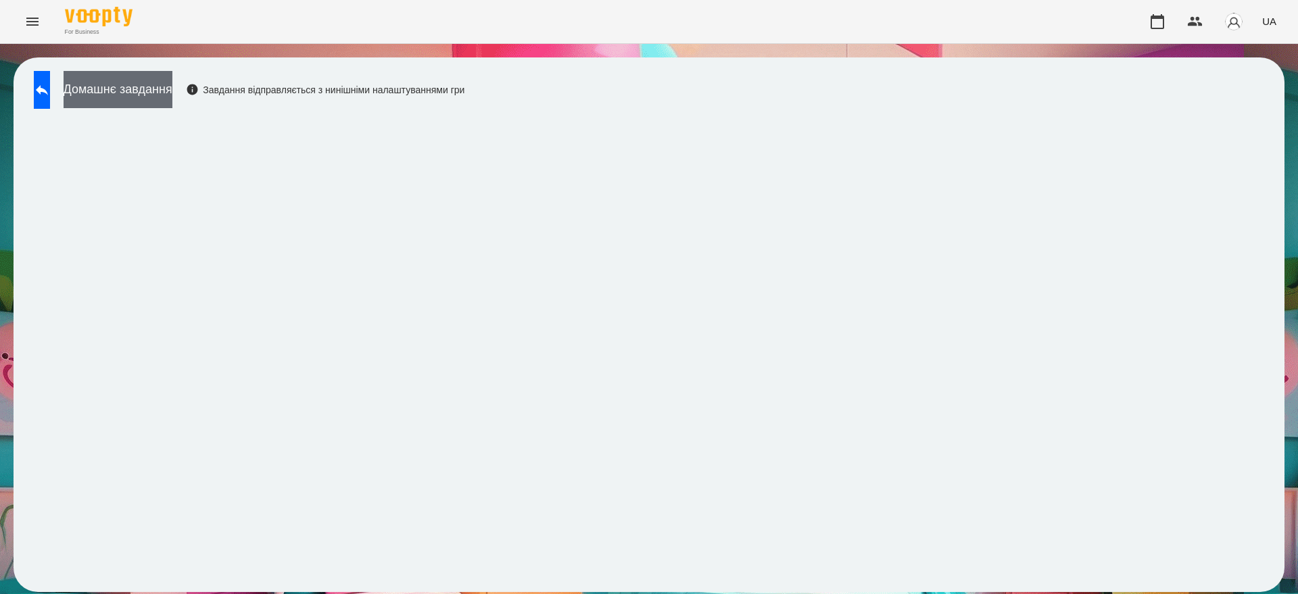
click at [172, 88] on button "Домашнє завдання" at bounding box center [118, 89] width 109 height 37
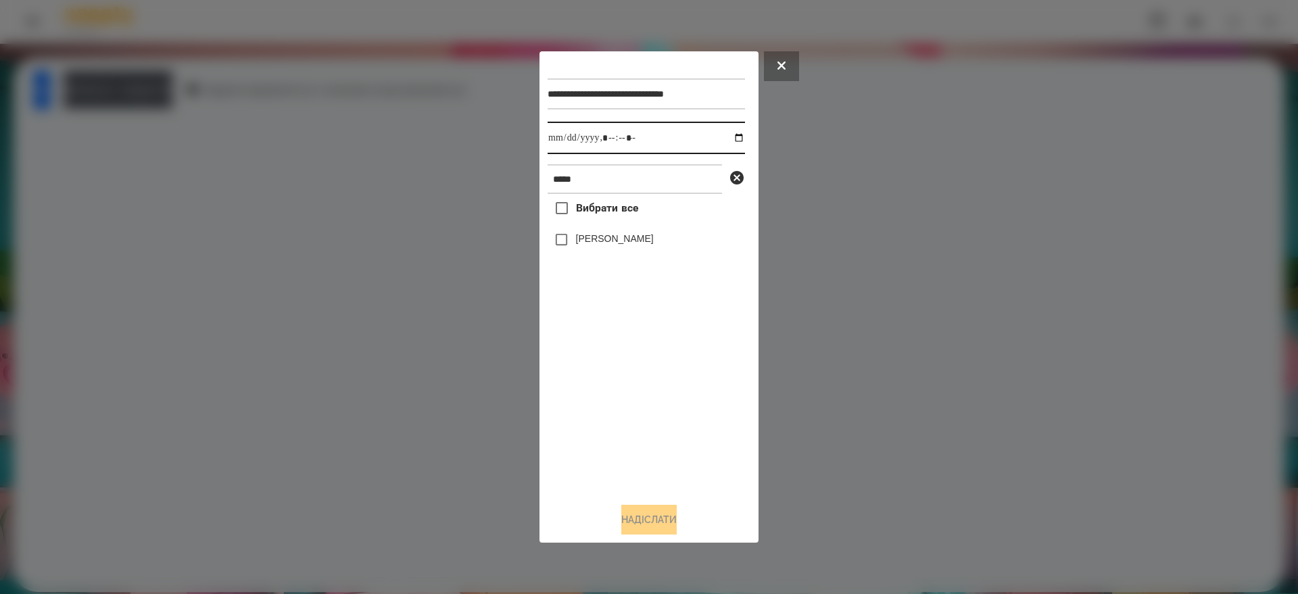
click at [729, 136] on input "datetime-local" at bounding box center [645, 138] width 197 height 32
type input "**********"
click at [656, 451] on div "Вибрати все Ілона Козир" at bounding box center [645, 342] width 197 height 297
click at [649, 518] on button "Надіслати" at bounding box center [648, 520] width 55 height 30
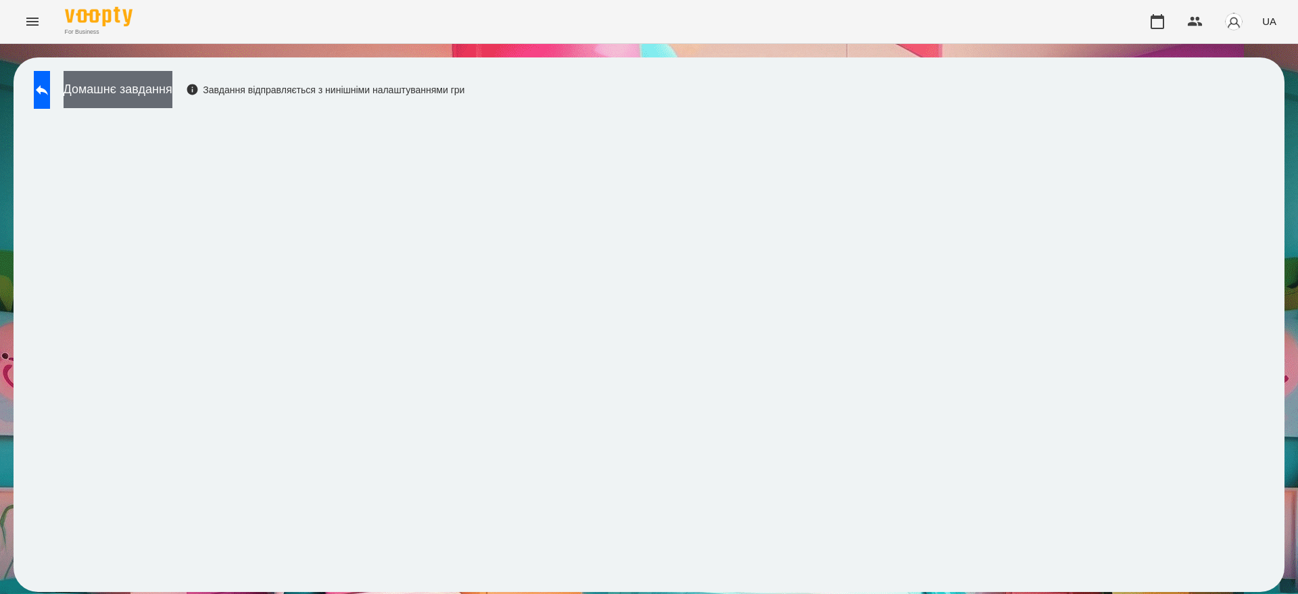
click at [145, 89] on button "Домашнє завдання" at bounding box center [118, 89] width 109 height 37
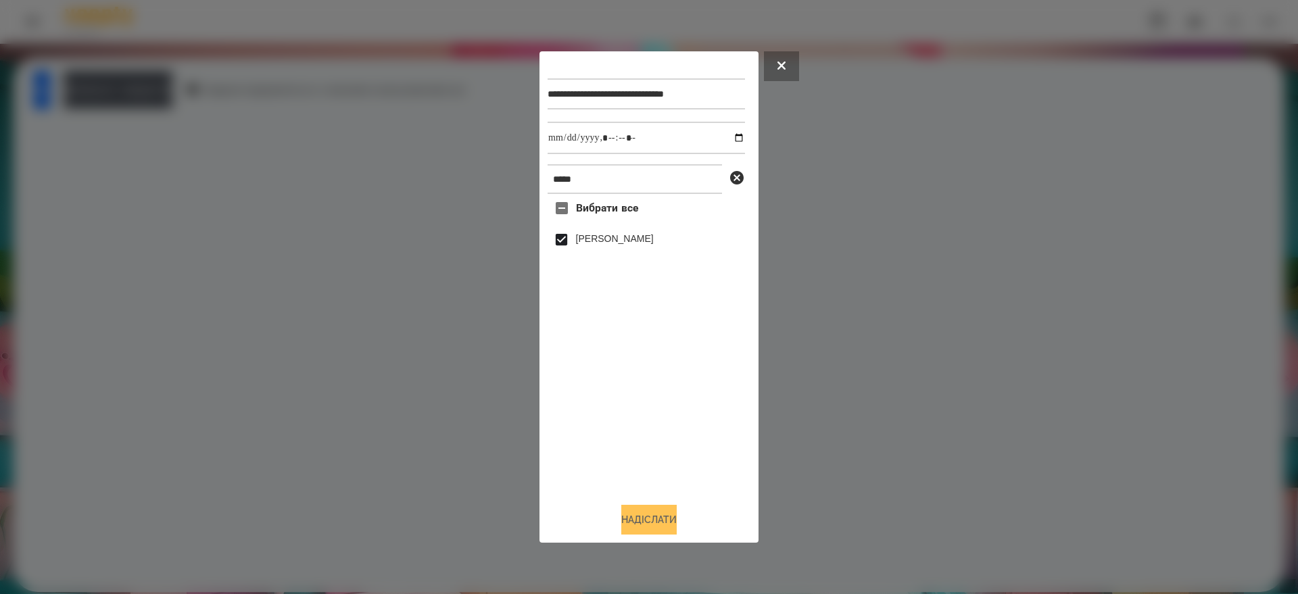
click at [657, 527] on button "Надіслати" at bounding box center [648, 520] width 55 height 30
